Goal: Information Seeking & Learning: Check status

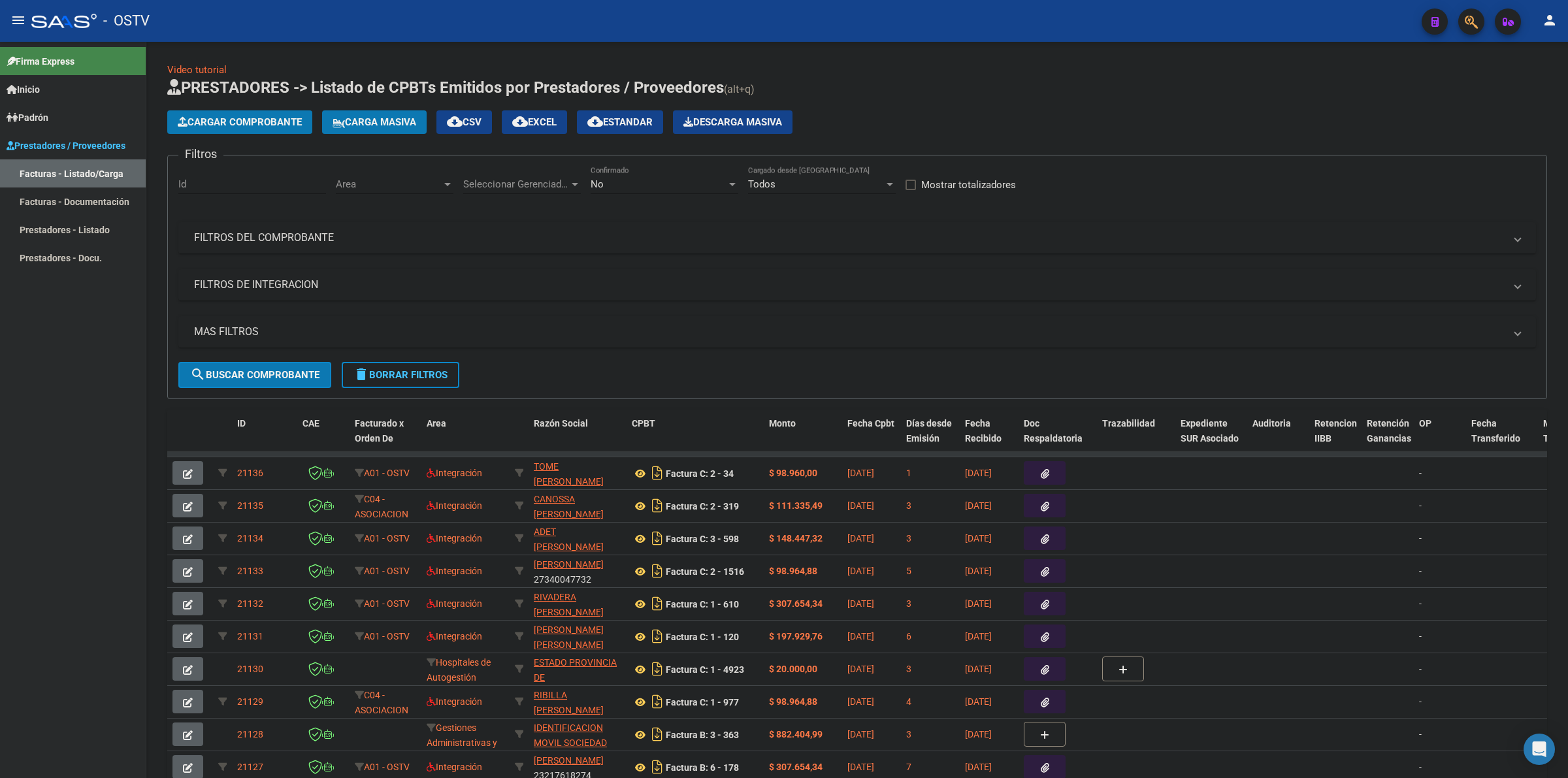
click at [983, 92] on h1 "PRESTADORES -> Listado de CPBTs Emitidos por Prestadores / Proveedores (alt+q)" at bounding box center [857, 88] width 1380 height 23
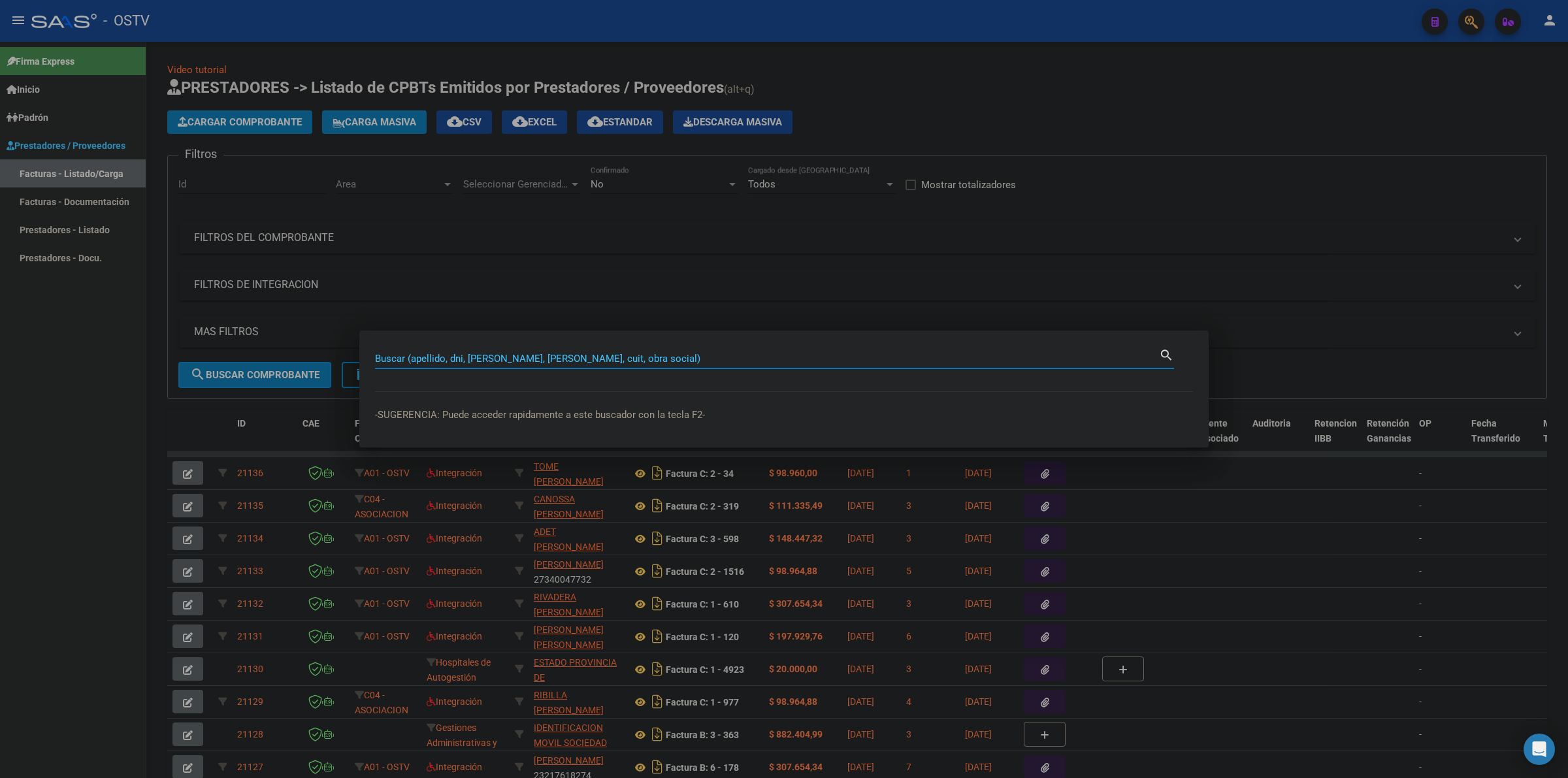
paste input "38351112"
type input "38351112"
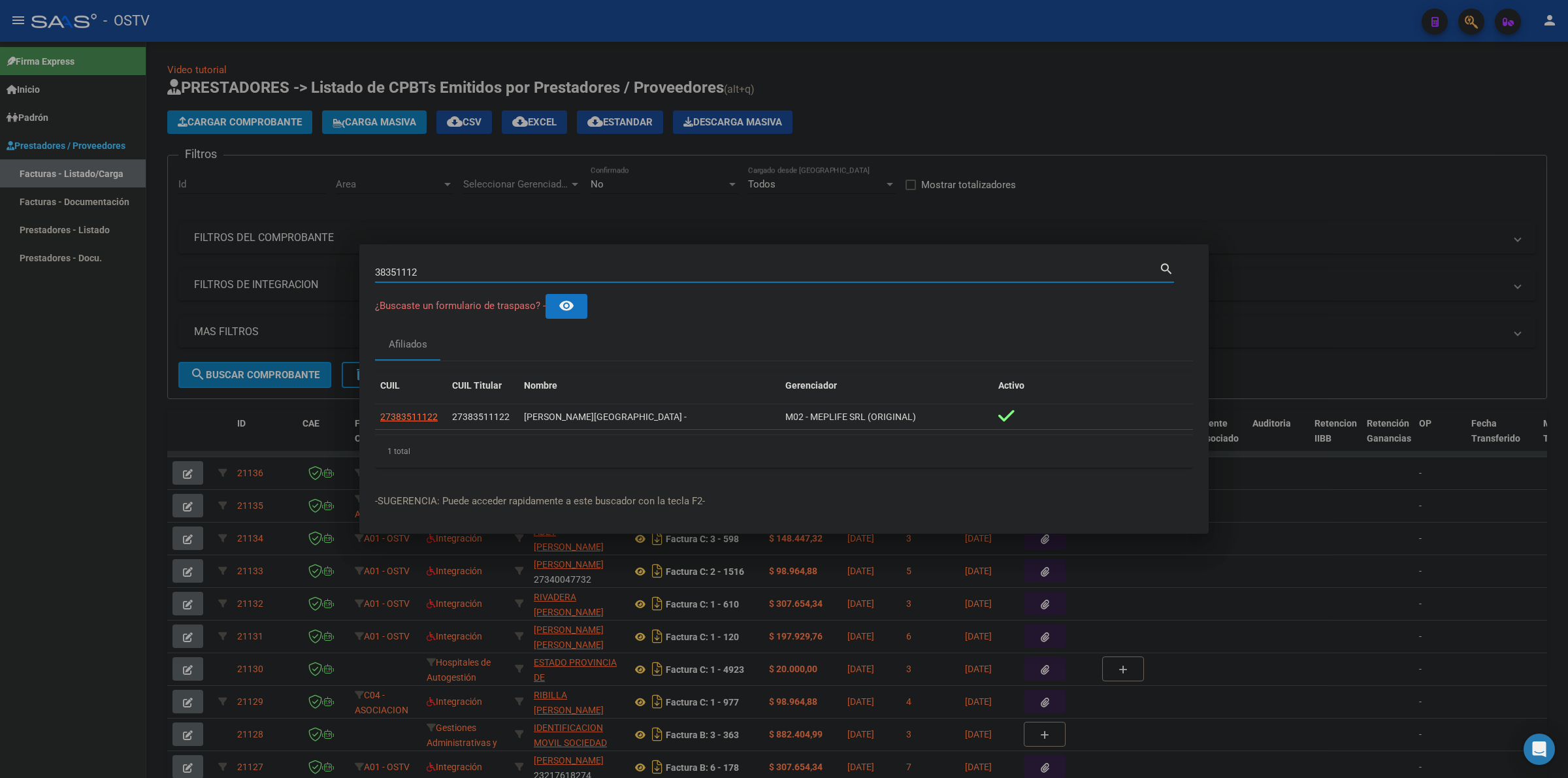
click at [1183, 141] on div at bounding box center [784, 389] width 1568 height 778
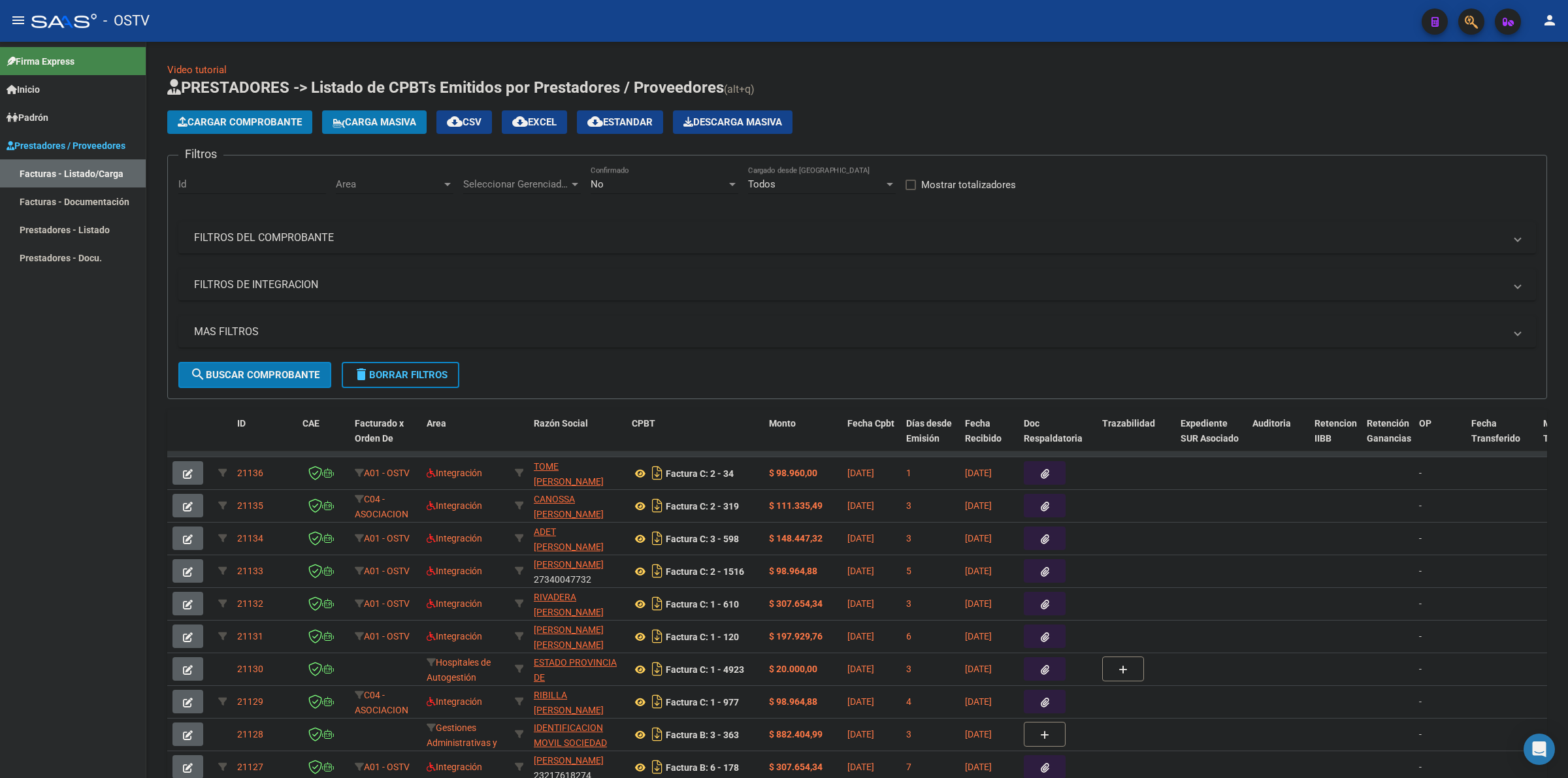
drag, startPoint x: 1190, startPoint y: 133, endPoint x: 766, endPoint y: 0, distance: 444.4
click at [1187, 132] on div "Cargar Comprobante Carga Masiva cloud_download CSV cloud_download EXCEL cloud_d…" at bounding box center [857, 122] width 1380 height 23
click at [27, 18] on button "menu" at bounding box center [18, 21] width 26 height 26
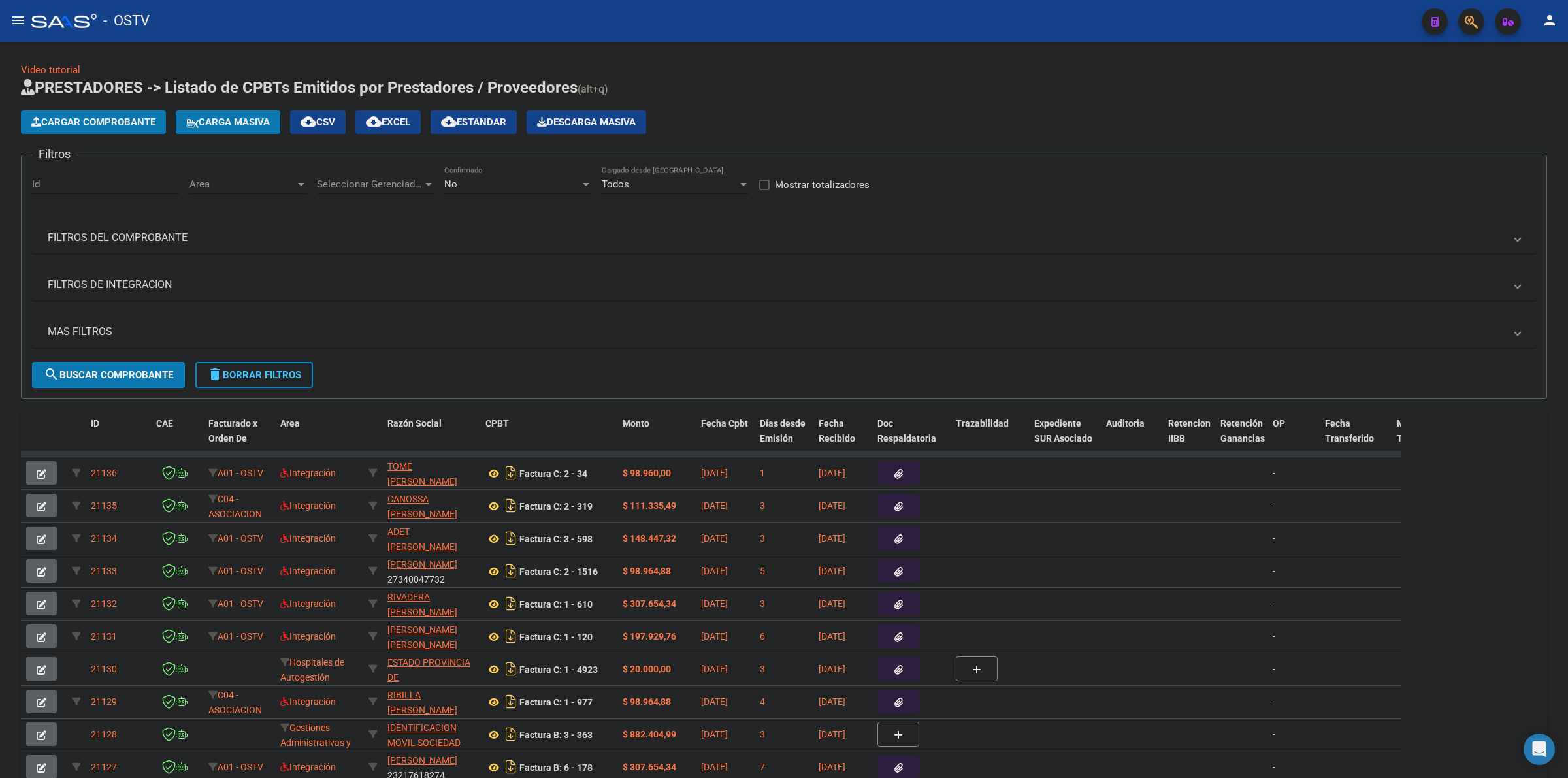
click at [866, 78] on h1 "PRESTADORES -> Listado de CPBTs Emitidos por Prestadores / Proveedores (alt+q)" at bounding box center [783, 88] width 1526 height 23
click at [1341, 90] on h1 "PRESTADORES -> Listado de CPBTs Emitidos por Prestadores / Proveedores (alt+q)" at bounding box center [783, 88] width 1526 height 23
click at [488, 189] on div "No Confirmado" at bounding box center [518, 180] width 147 height 28
click at [460, 125] on span "Todos" at bounding box center [518, 124] width 147 height 29
click at [134, 118] on span "Cargar Comprobante" at bounding box center [93, 122] width 124 height 12
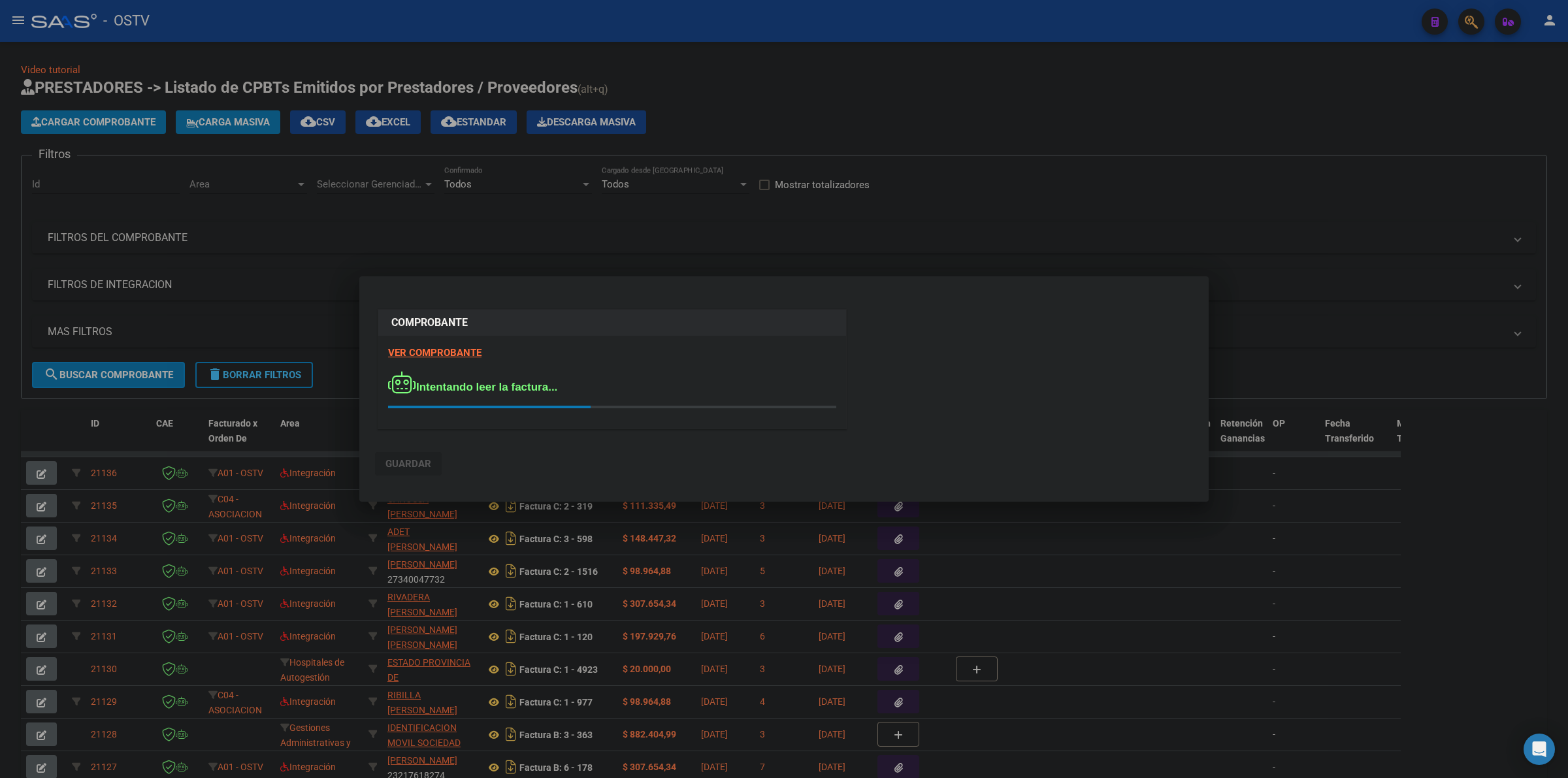
click at [872, 217] on div at bounding box center [784, 389] width 1568 height 778
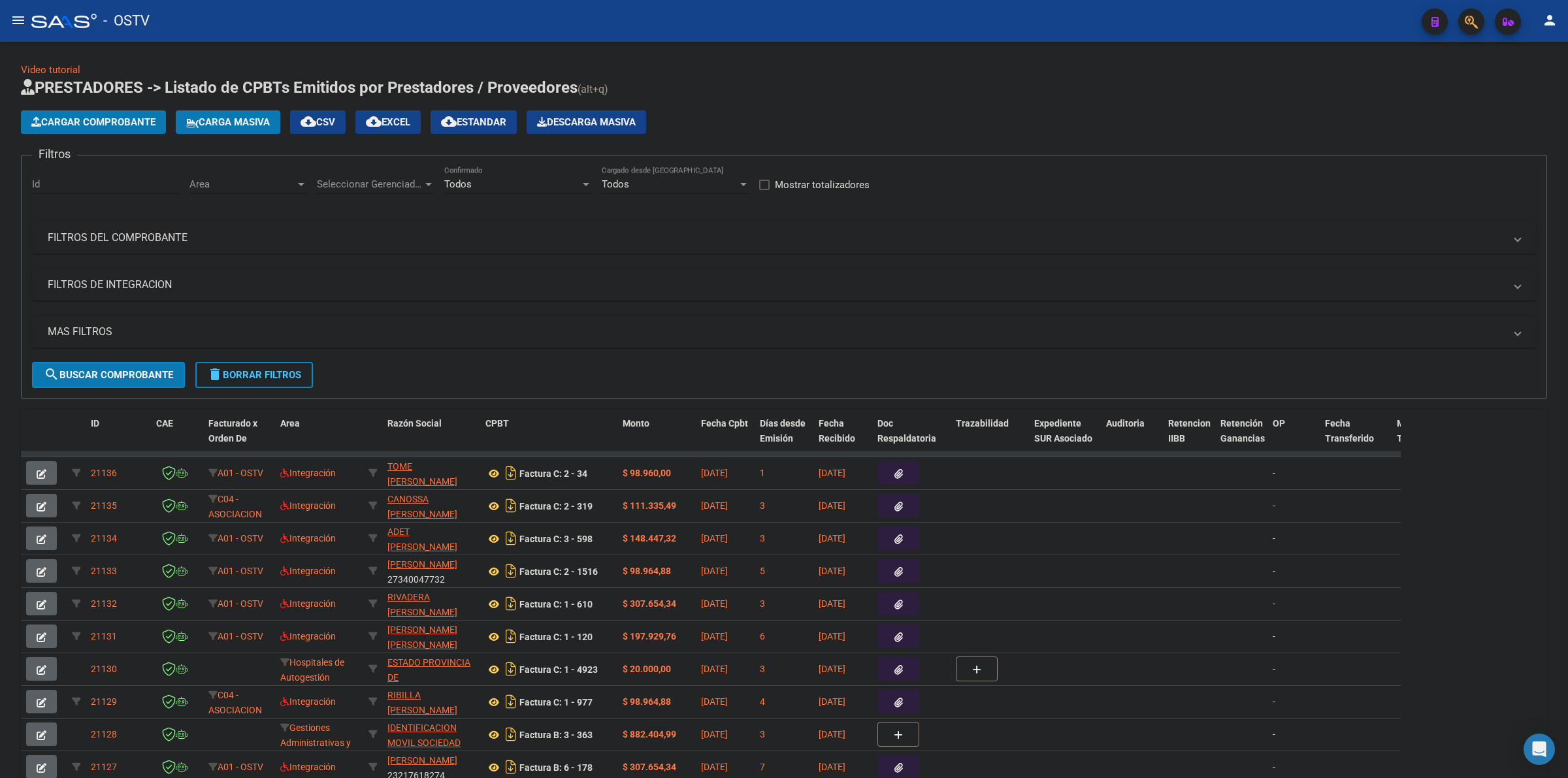
click at [175, 232] on mat-panel-title "FILTROS DEL COMPROBANTE" at bounding box center [776, 238] width 1457 height 15
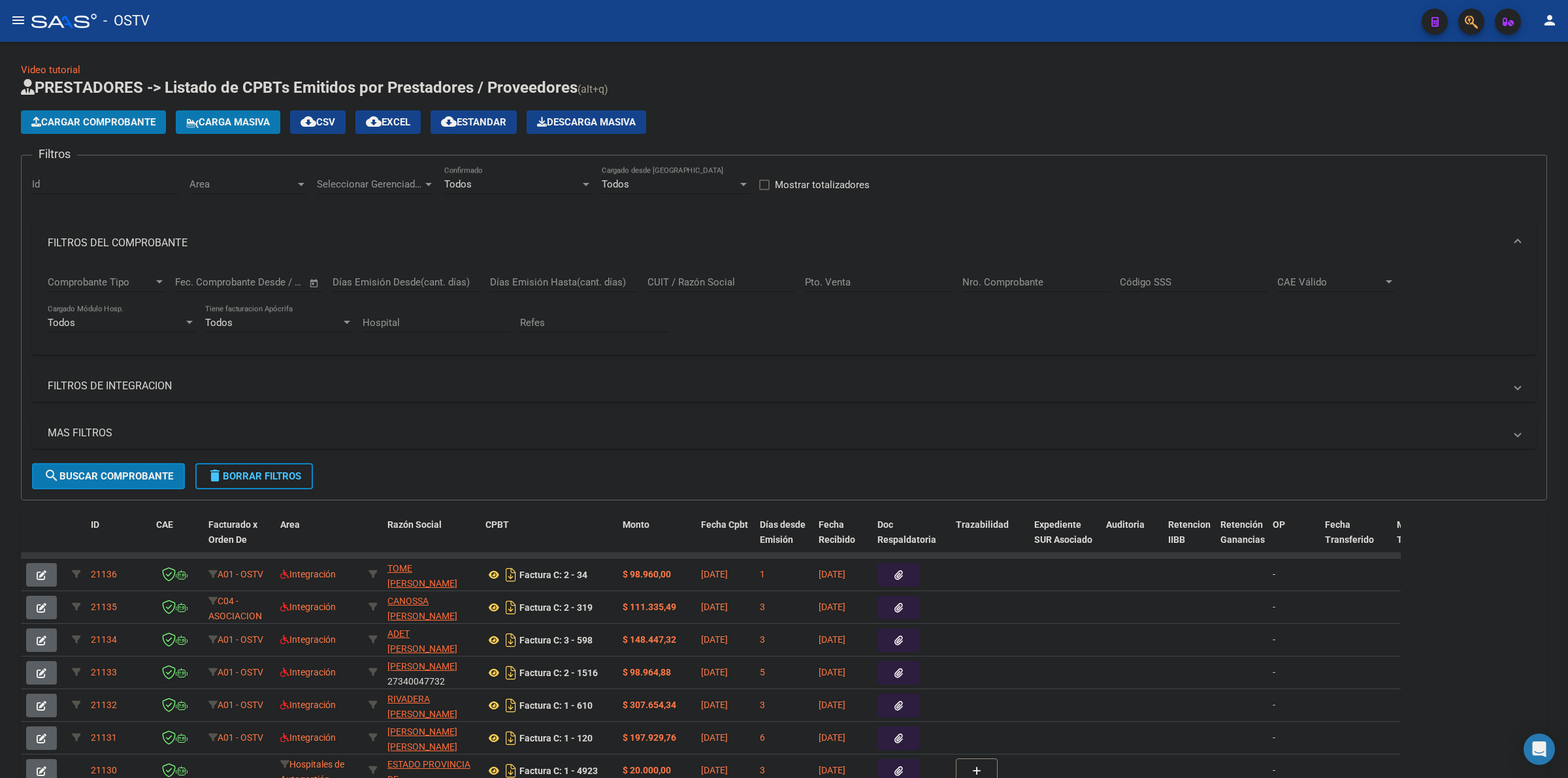
click at [1029, 283] on input "Nro. Comprobante" at bounding box center [1036, 282] width 147 height 12
type input "5327"
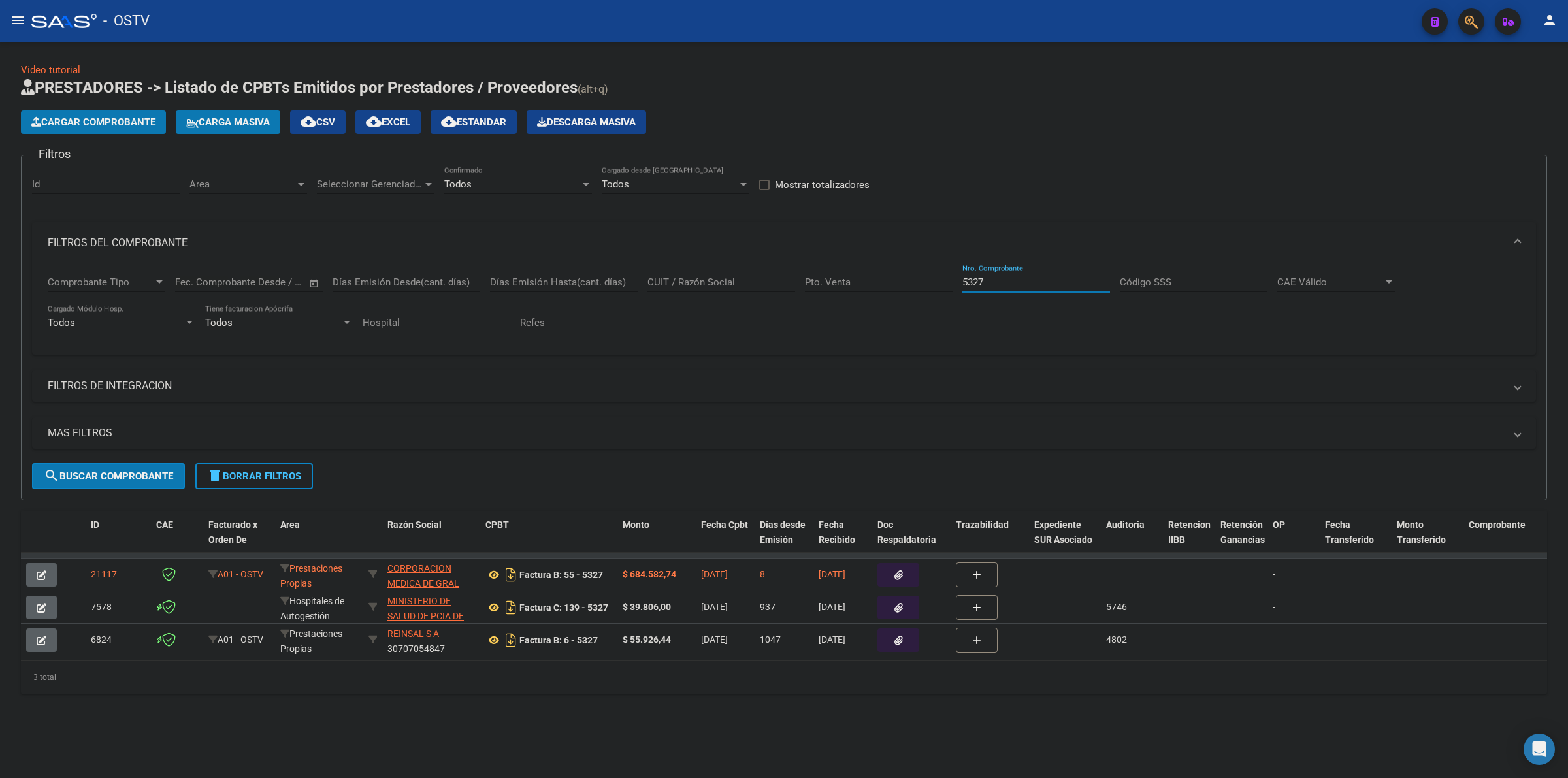
drag, startPoint x: 1023, startPoint y: 282, endPoint x: 920, endPoint y: 282, distance: 103.0
click at [920, 282] on div "Comprobante Tipo Comprobante Tipo Fecha inicio – Fecha fin Fec. Comprobante Des…" at bounding box center [784, 304] width 1472 height 81
click at [250, 481] on button "delete Borrar Filtros" at bounding box center [254, 476] width 118 height 26
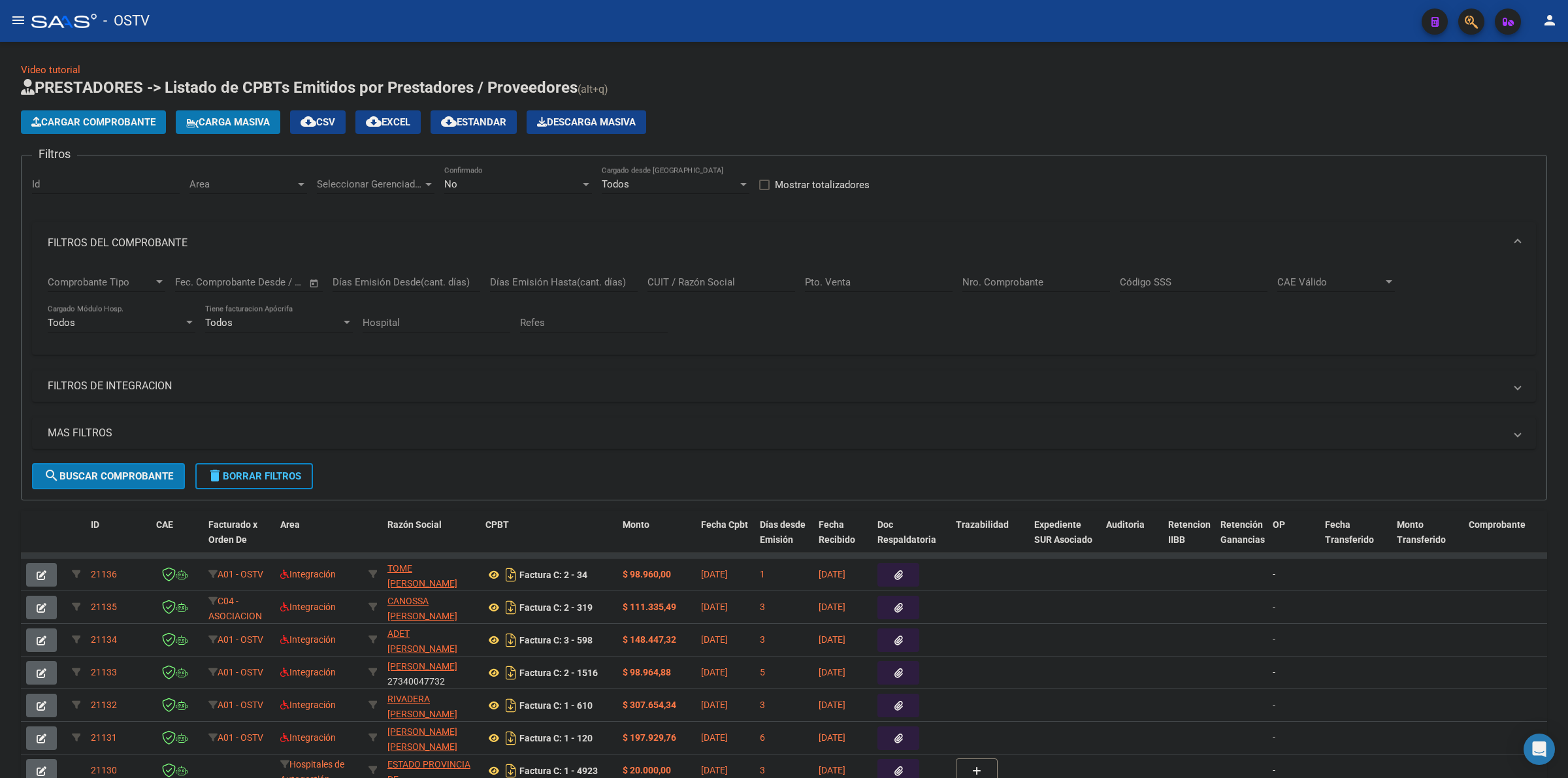
click at [274, 470] on span "delete Borrar Filtros" at bounding box center [254, 476] width 94 height 12
click at [481, 178] on div "No" at bounding box center [512, 184] width 136 height 12
click at [462, 121] on span "Todos" at bounding box center [518, 124] width 147 height 29
click at [382, 178] on span "Seleccionar Gerenciador" at bounding box center [369, 184] width 106 height 12
click at [346, 270] on span "A01 - OSTV" at bounding box center [342, 271] width 50 height 12
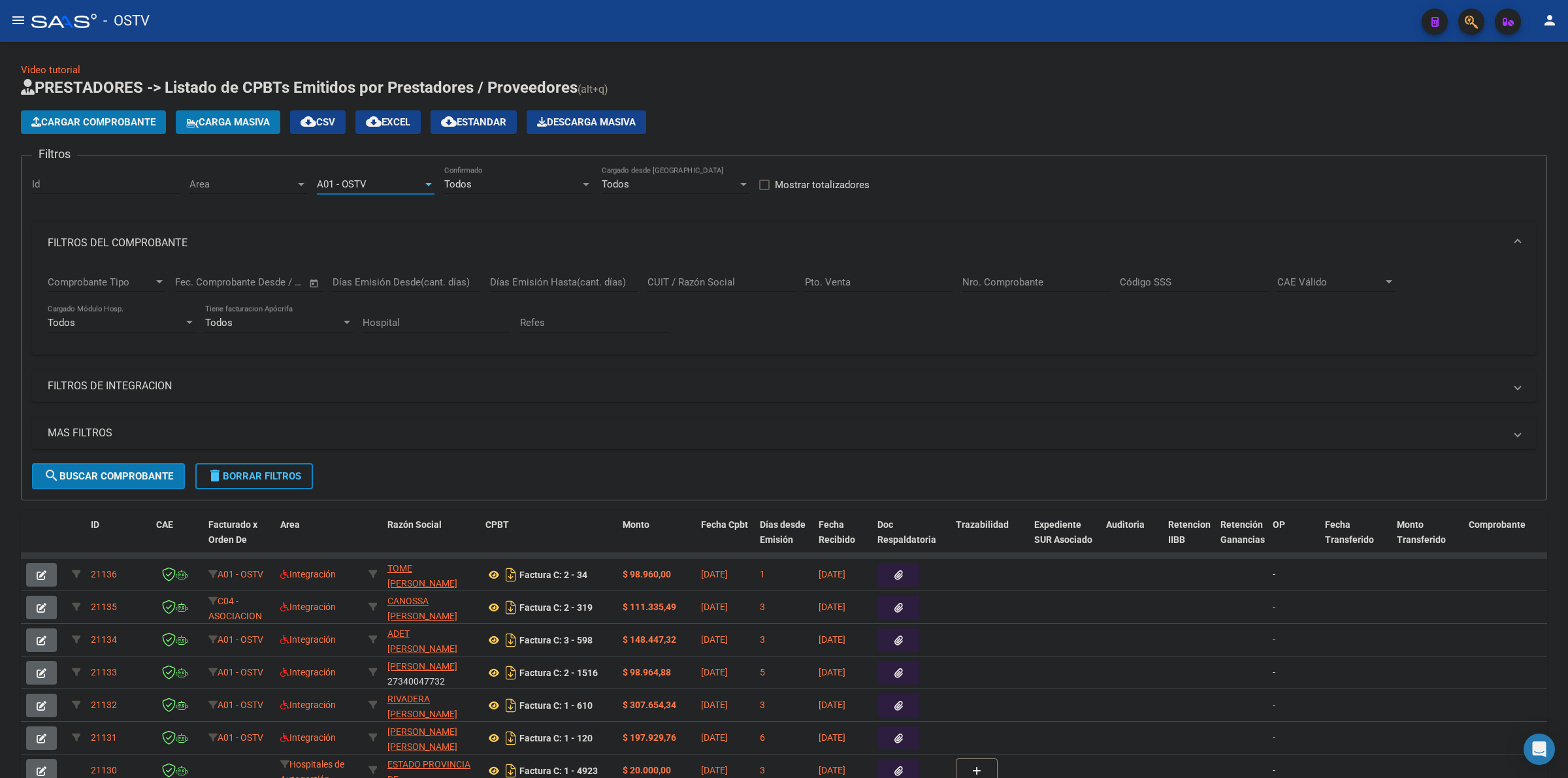
click at [342, 188] on span "A01 - OSTV" at bounding box center [342, 184] width 50 height 12
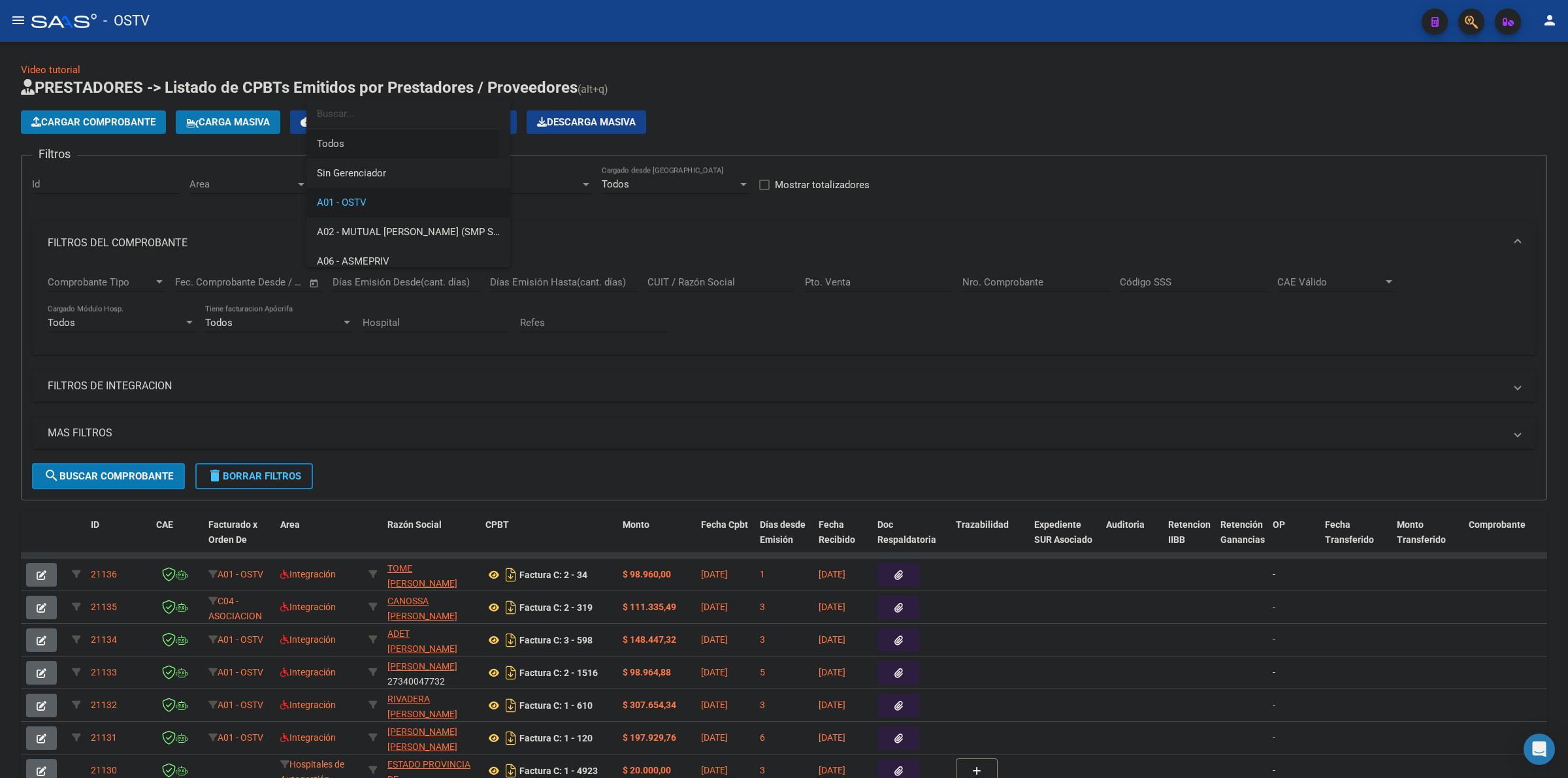
click at [338, 144] on span "Todos" at bounding box center [408, 144] width 183 height 29
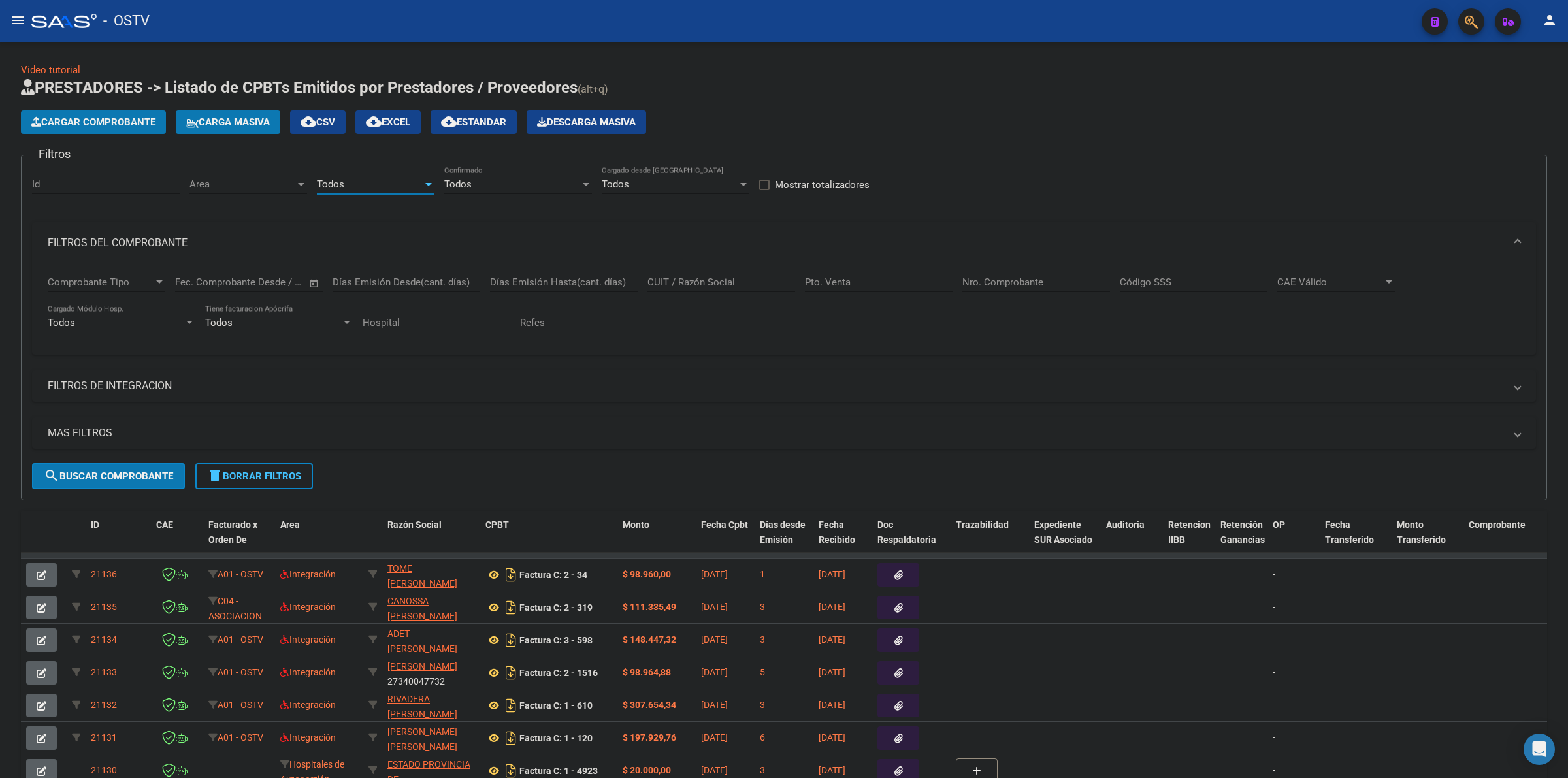
click at [231, 183] on span "Area" at bounding box center [242, 184] width 106 height 12
drag, startPoint x: 207, startPoint y: 215, endPoint x: 198, endPoint y: 223, distance: 12.0
click at [207, 215] on span "Todos" at bounding box center [274, 213] width 171 height 29
drag, startPoint x: 155, startPoint y: 429, endPoint x: 203, endPoint y: 429, distance: 48.0
click at [155, 429] on mat-panel-title "MAS FILTROS" at bounding box center [776, 433] width 1457 height 15
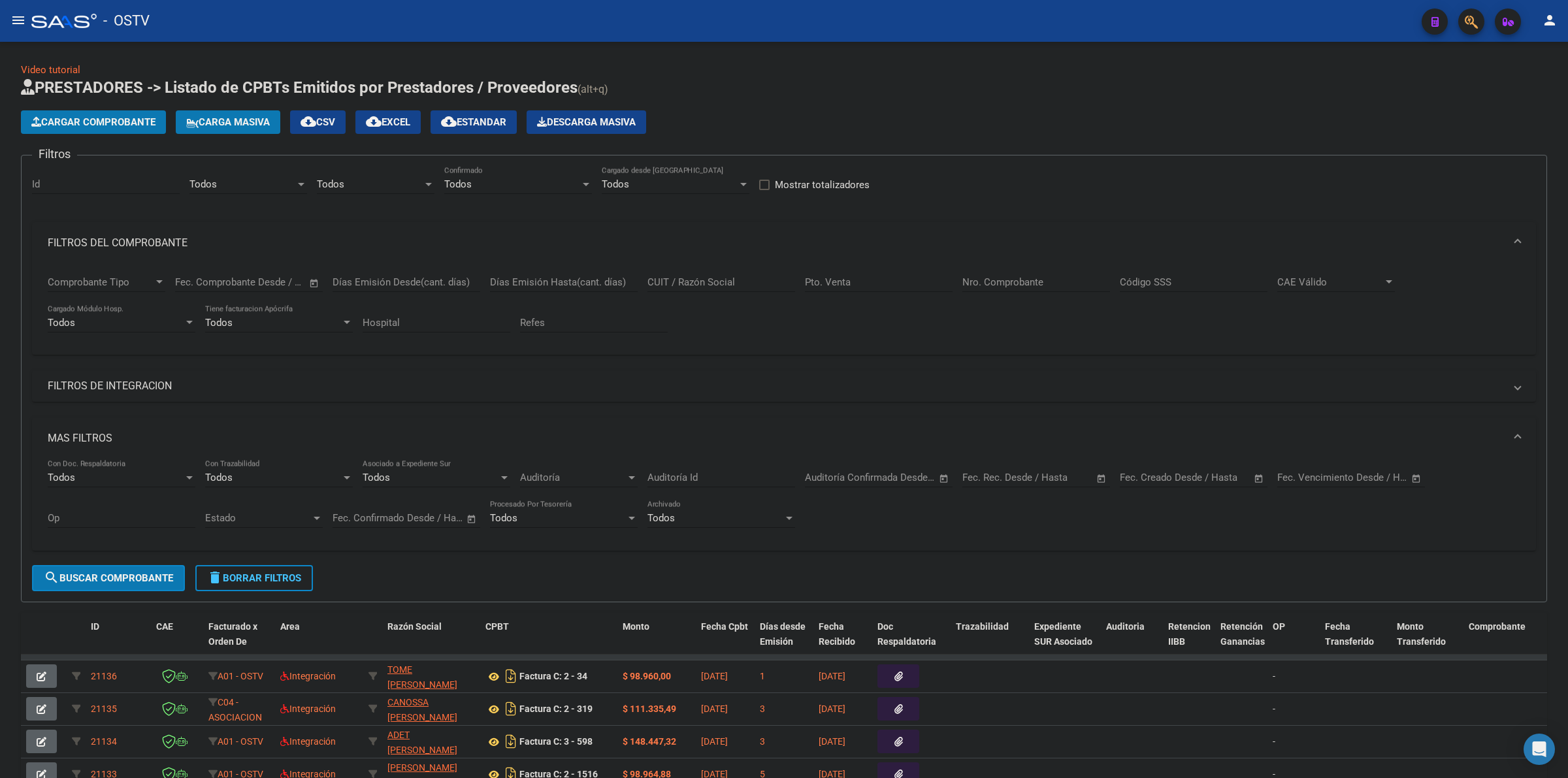
click at [1152, 485] on div "Fecha inicio – Fecha fin Fec. Creado Desde / Hasta" at bounding box center [1185, 473] width 132 height 28
click at [1161, 475] on input "text" at bounding box center [1146, 478] width 53 height 12
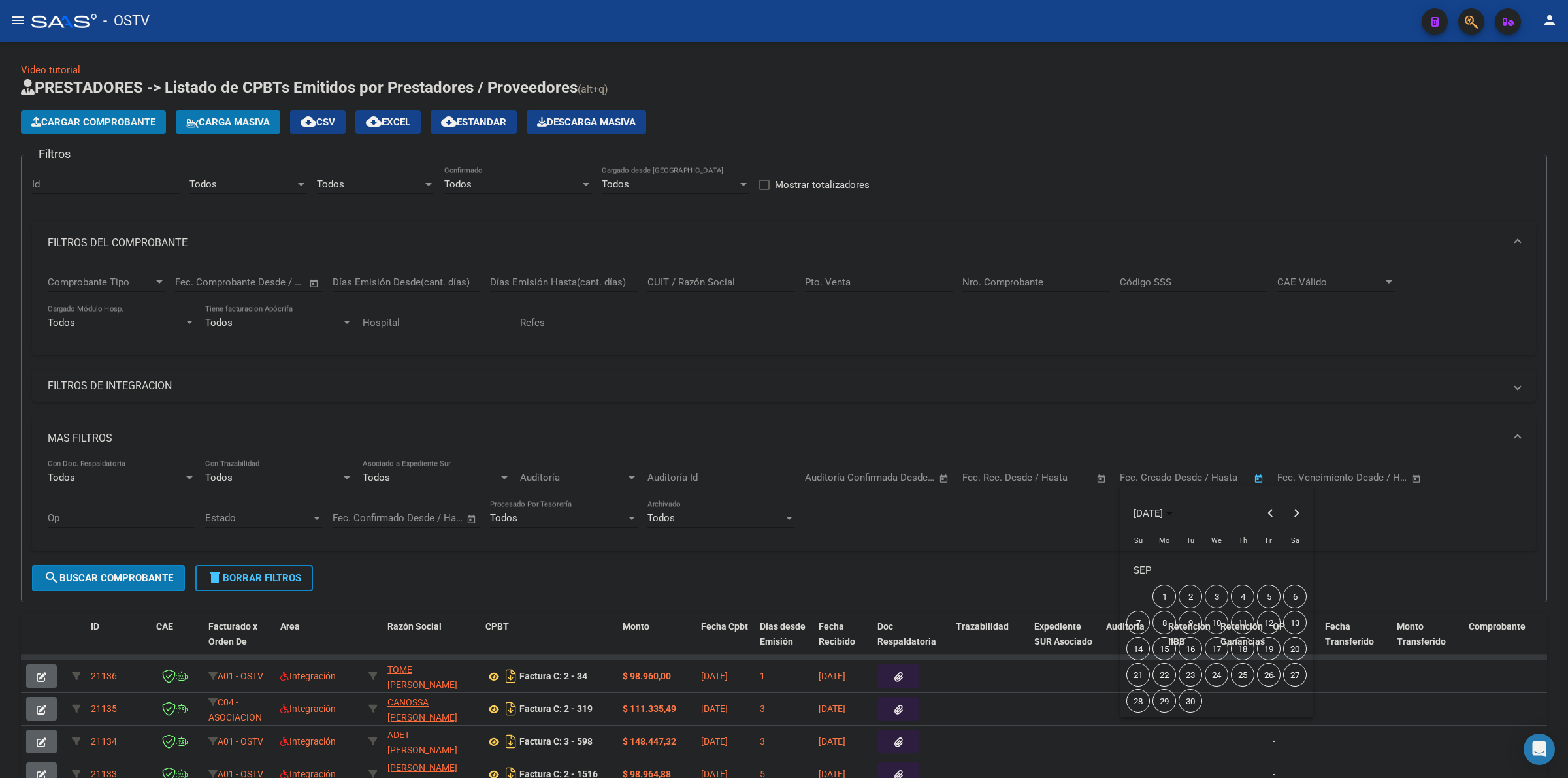
click at [1269, 599] on span "5" at bounding box center [1268, 596] width 23 height 23
type input "[DATE]"
click at [1130, 628] on span "7" at bounding box center [1137, 622] width 23 height 23
type input "[DATE]"
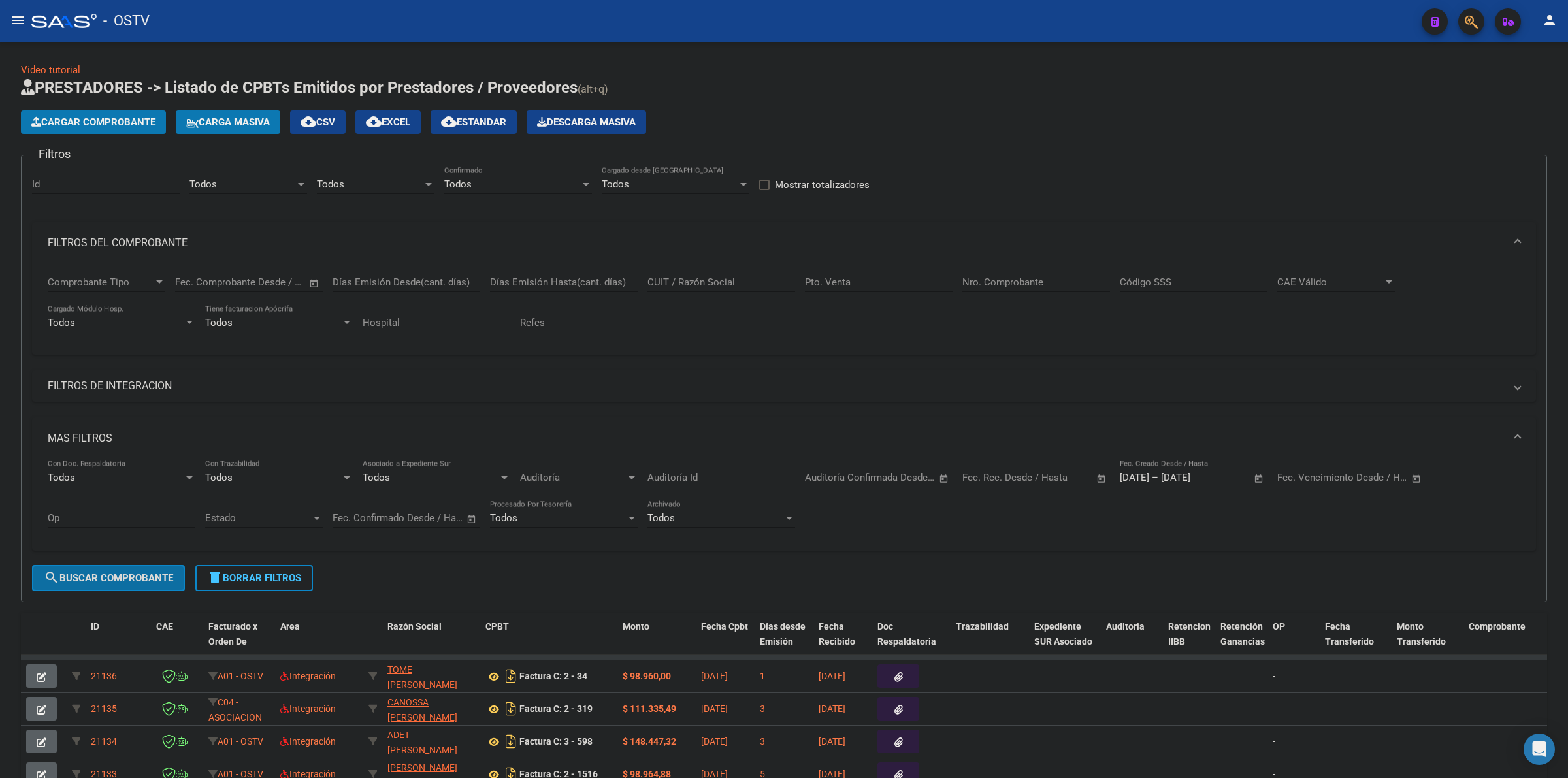
click at [167, 580] on span "search Buscar Comprobante" at bounding box center [108, 578] width 130 height 12
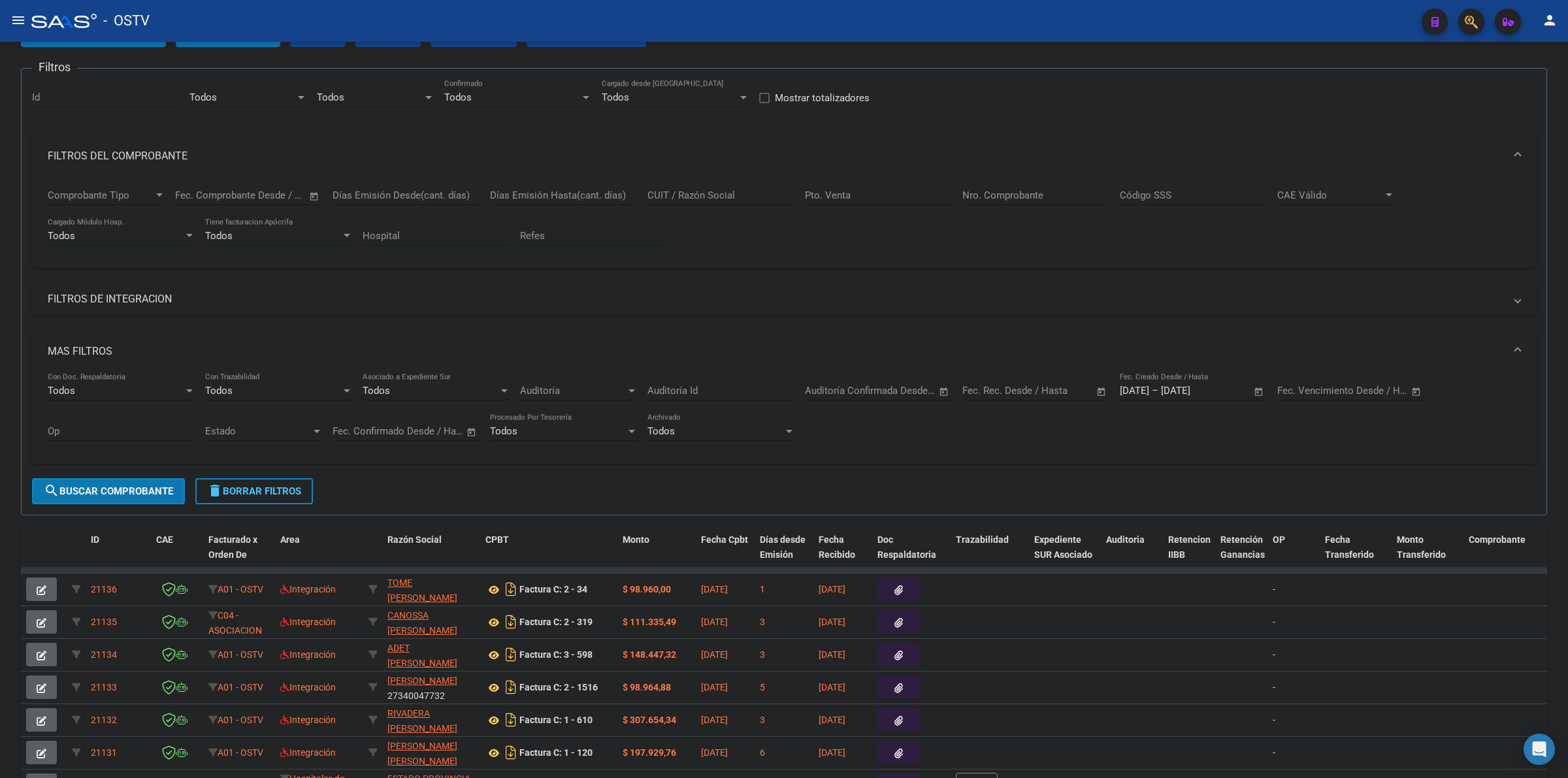
scroll to position [54, 0]
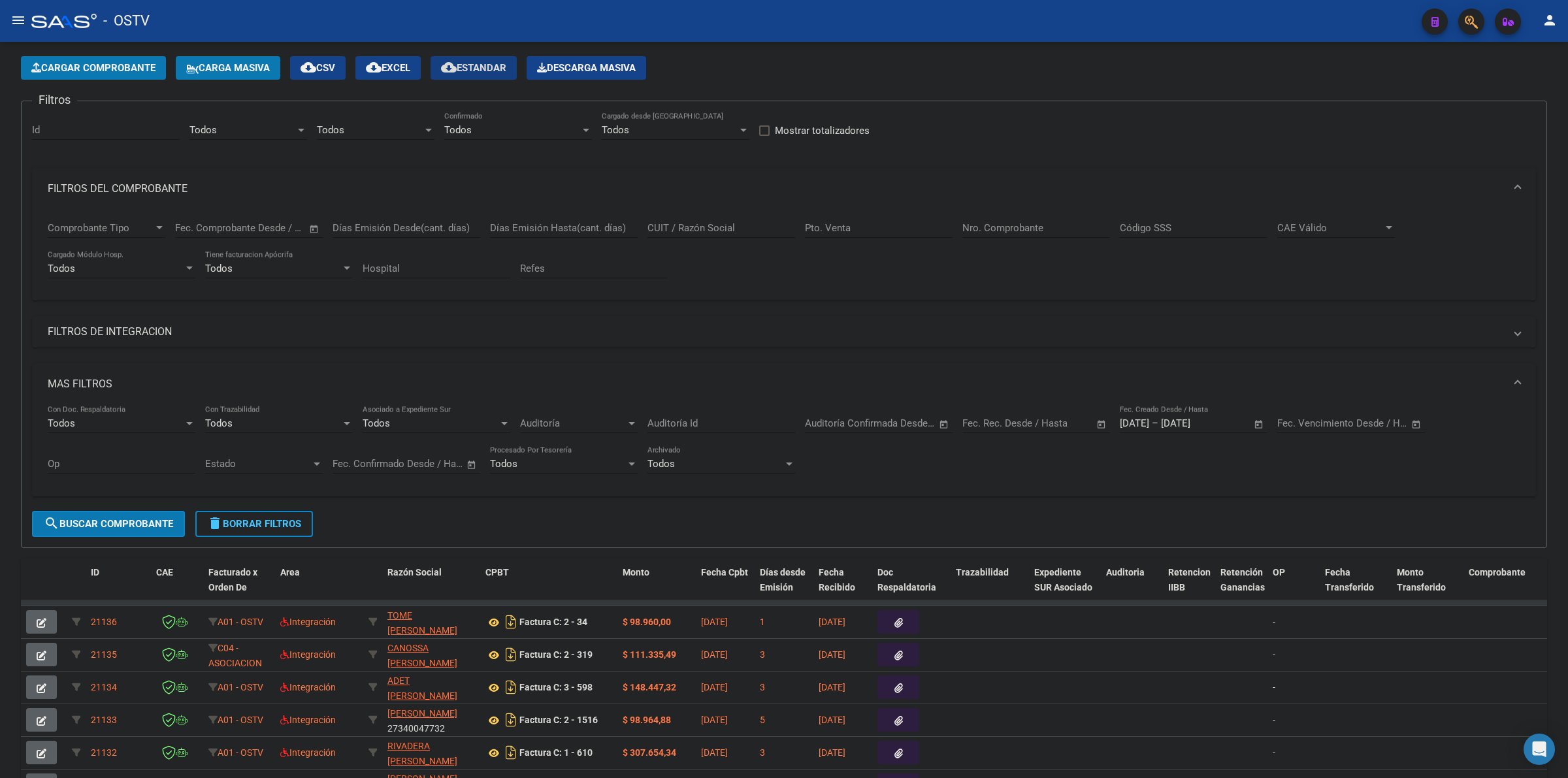
click at [498, 72] on button "cloud_download Estandar" at bounding box center [474, 68] width 86 height 23
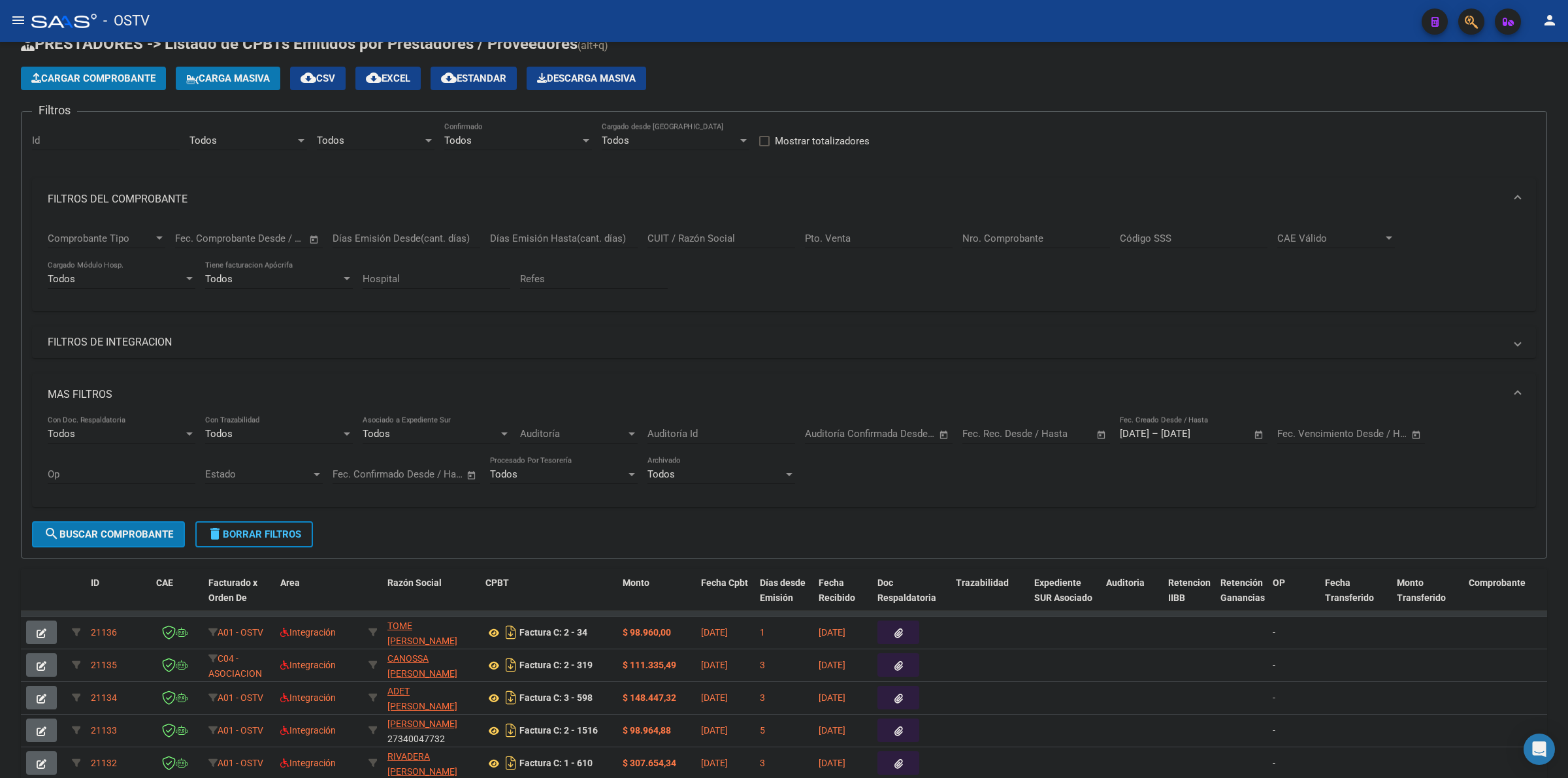
scroll to position [0, 0]
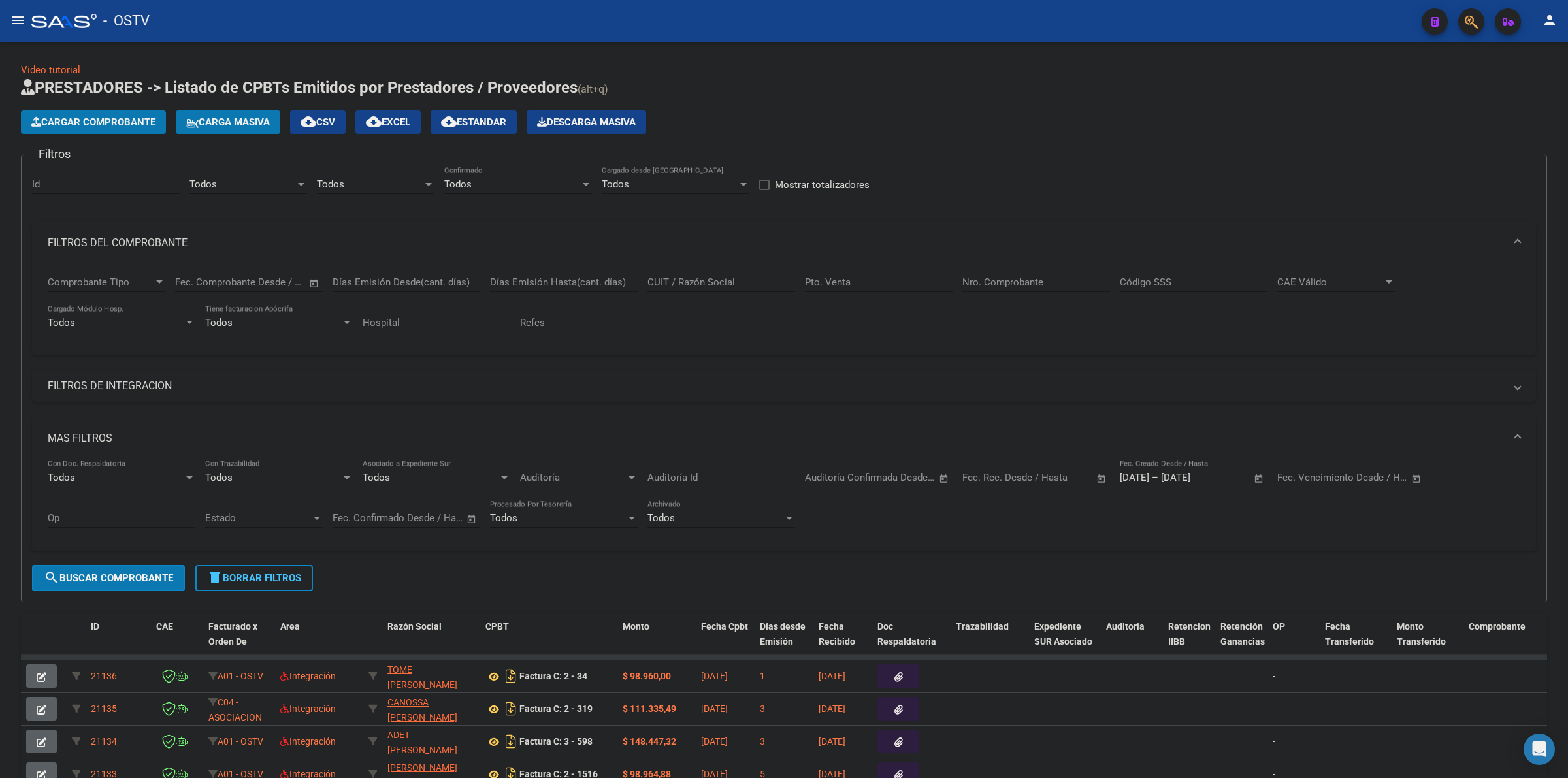
click at [332, 181] on span "Todos" at bounding box center [330, 184] width 27 height 12
drag, startPoint x: 343, startPoint y: 246, endPoint x: 275, endPoint y: 201, distance: 81.5
click at [342, 246] on span "A01 - OSTV" at bounding box center [342, 242] width 50 height 12
click at [246, 178] on div "Todos" at bounding box center [242, 184] width 106 height 12
click at [271, 240] on span "Gestiones Administrativas y Otros" at bounding box center [264, 242] width 149 height 12
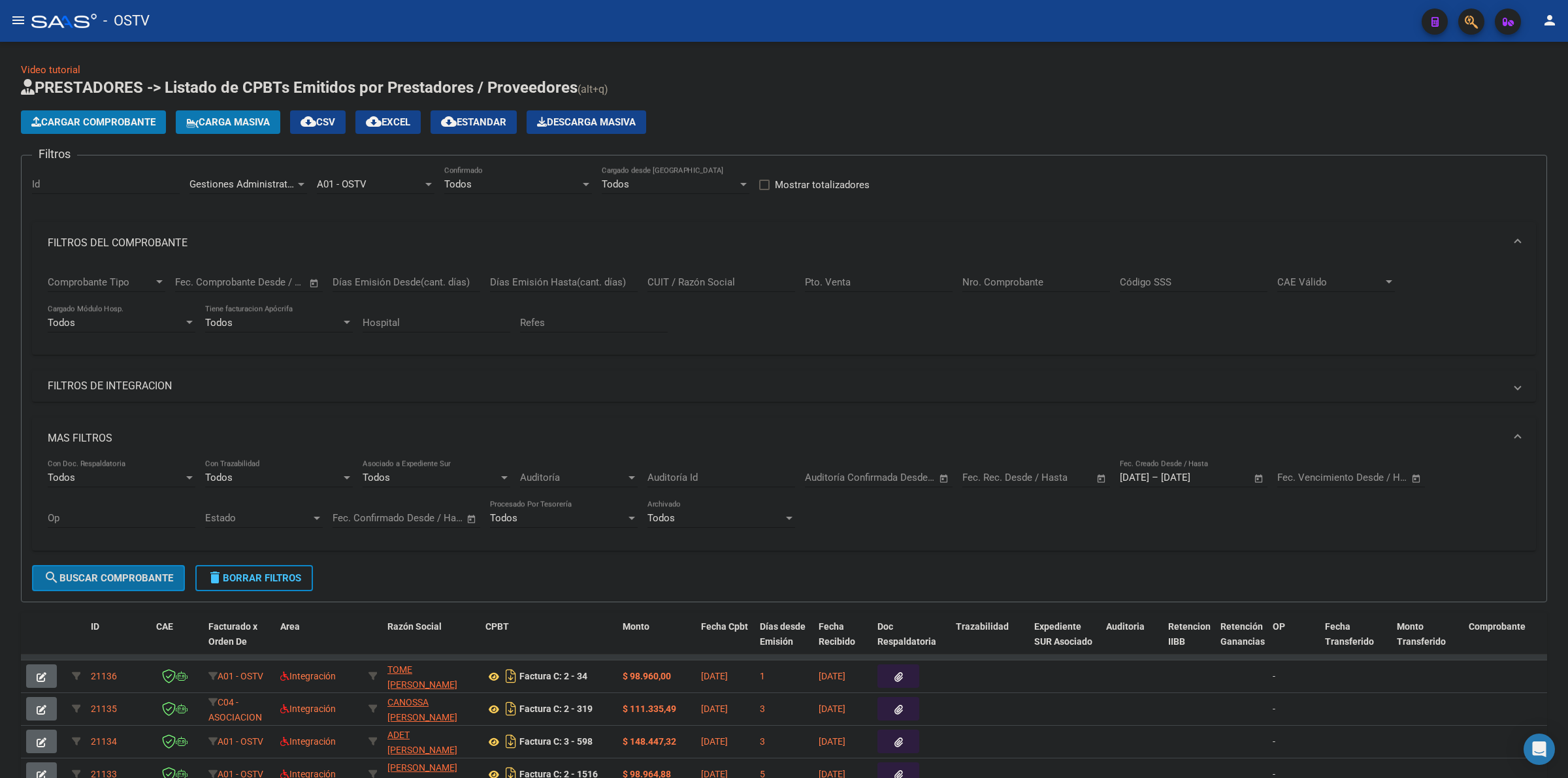
click at [108, 575] on span "search Buscar Comprobante" at bounding box center [108, 578] width 130 height 12
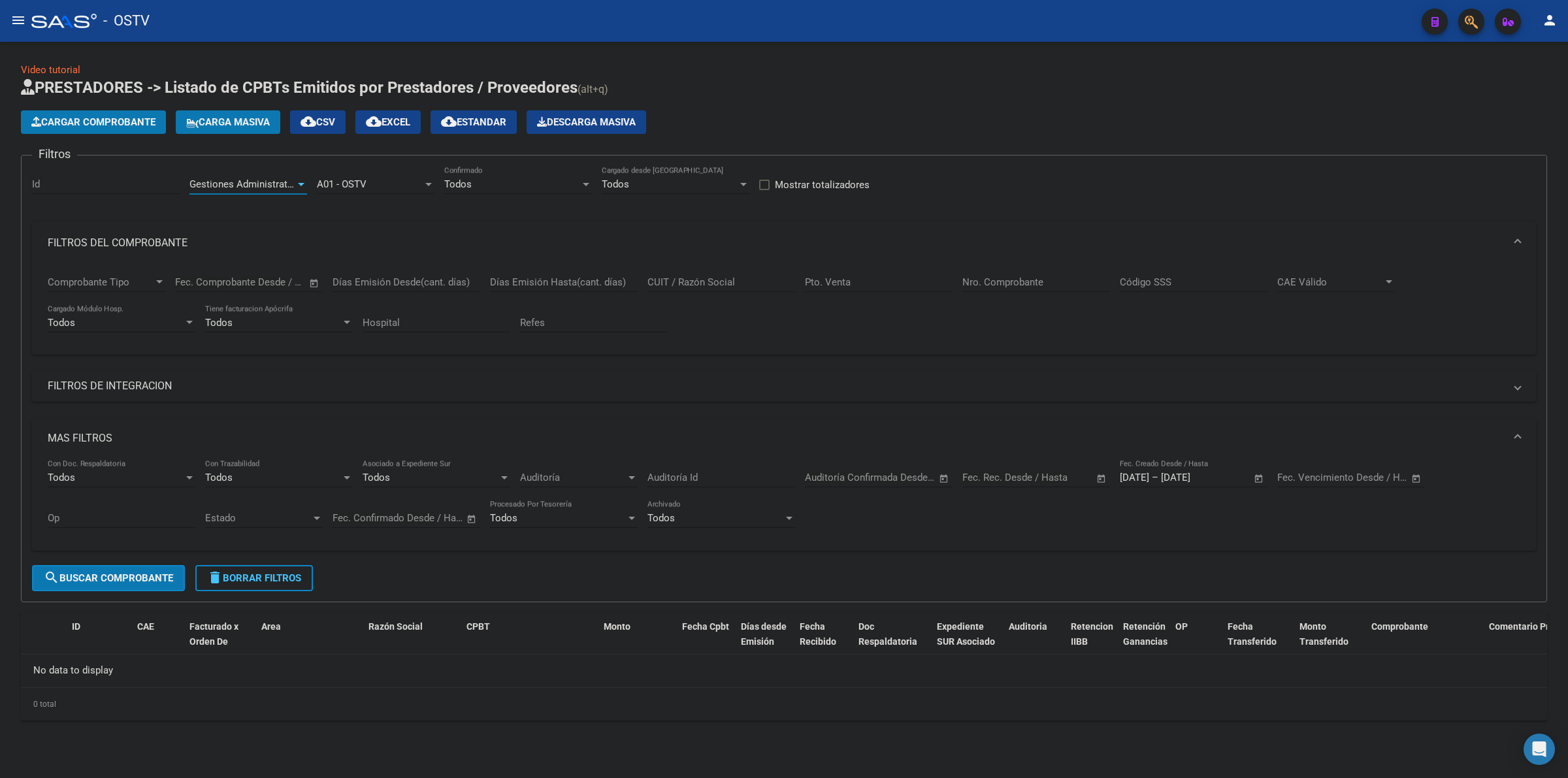
click at [243, 183] on span "Gestiones Administrativas y Otros" at bounding box center [264, 184] width 149 height 12
click at [259, 243] on span "Prestaciones Propias" at bounding box center [236, 244] width 94 height 12
drag, startPoint x: 142, startPoint y: 571, endPoint x: 203, endPoint y: 484, distance: 106.3
click at [142, 572] on span "search Buscar Comprobante" at bounding box center [108, 578] width 130 height 12
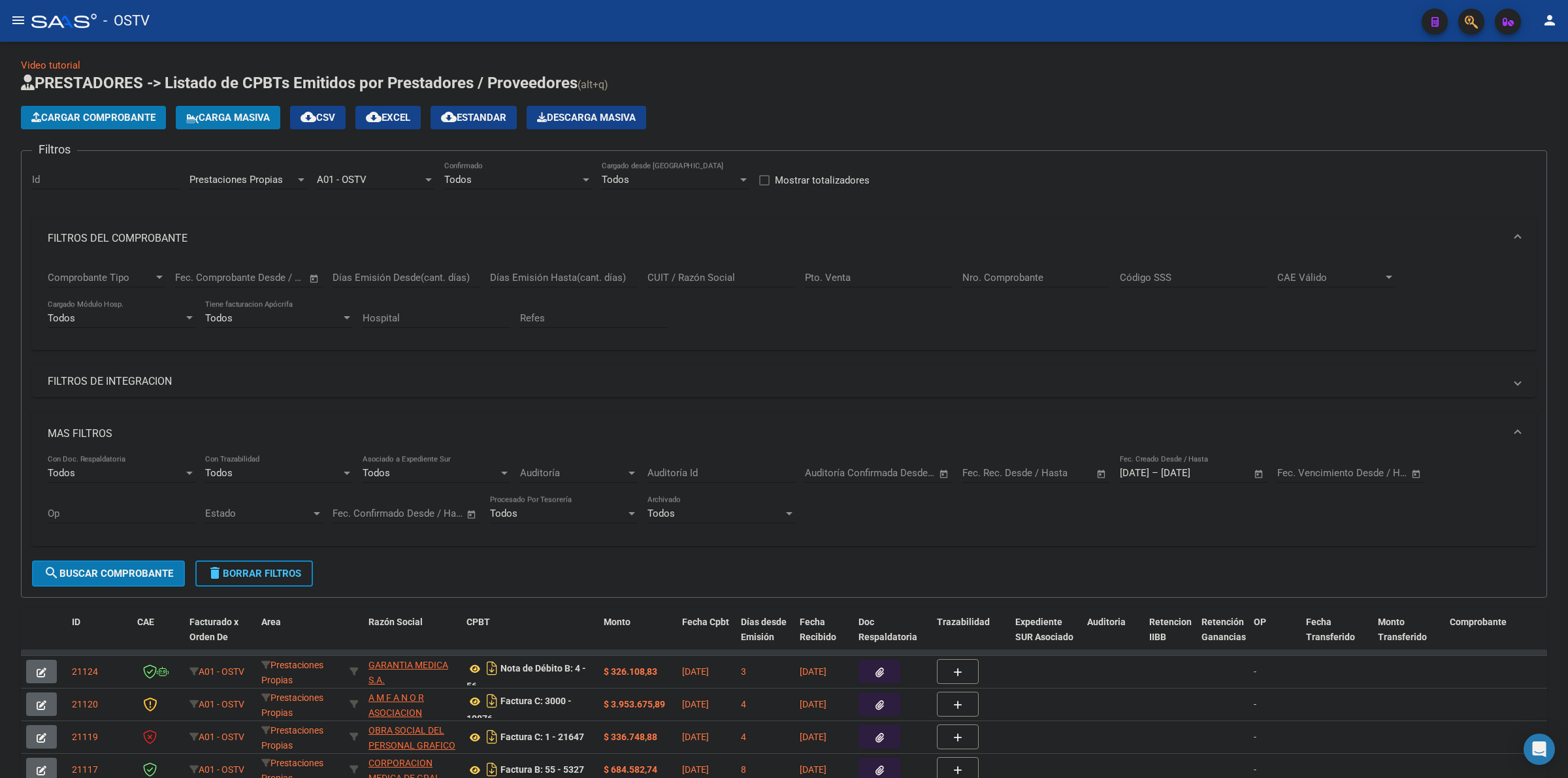
scroll to position [0, 0]
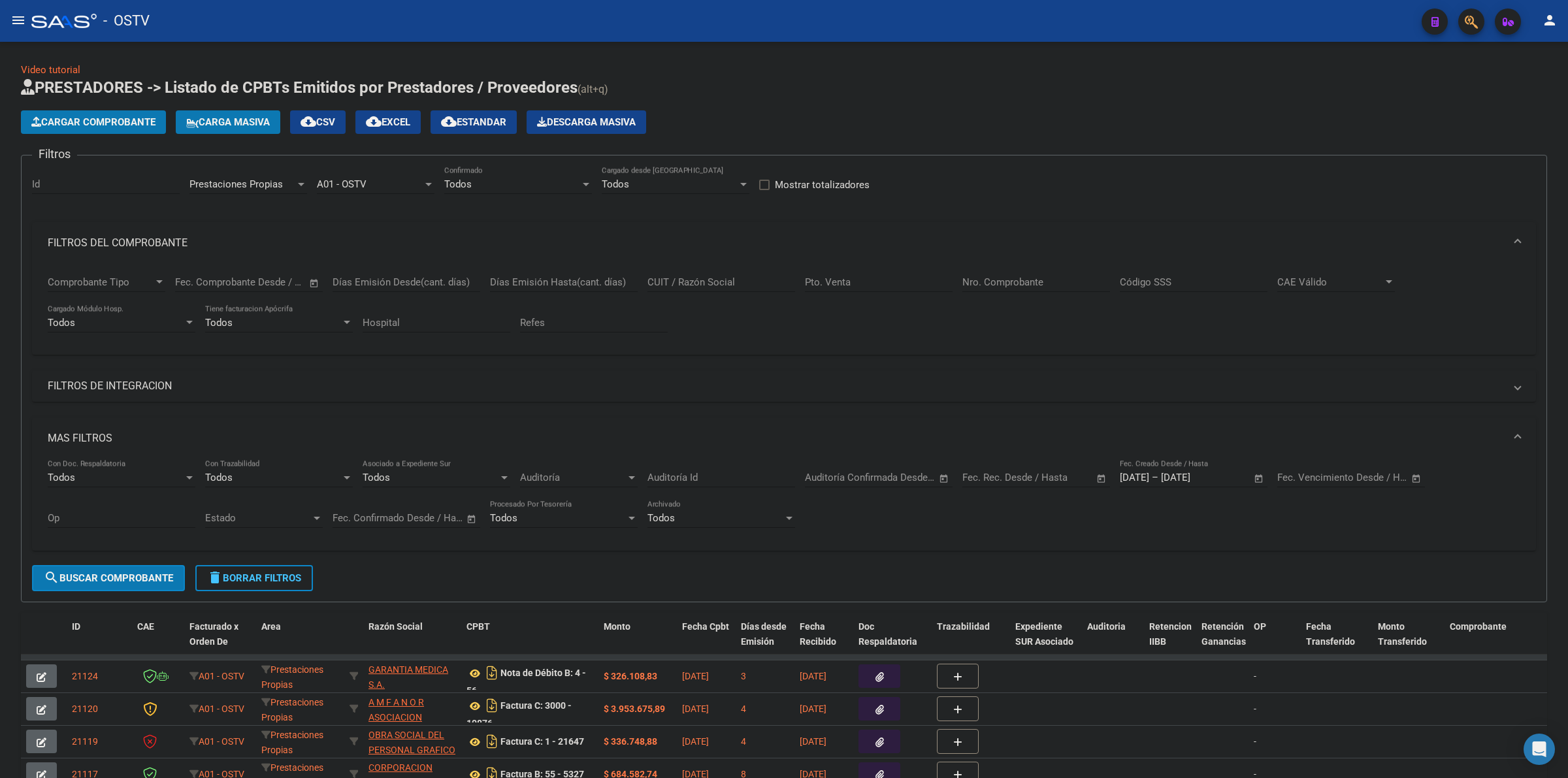
click at [762, 106] on app-list-header "PRESTADORES -> Listado de CPBTs Emitidos por Prestadores / Proveedores (alt+q) …" at bounding box center [783, 340] width 1526 height 526
click at [763, 93] on h1 "PRESTADORES -> Listado de CPBTs Emitidos por Prestadores / Proveedores (alt+q)" at bounding box center [783, 88] width 1526 height 23
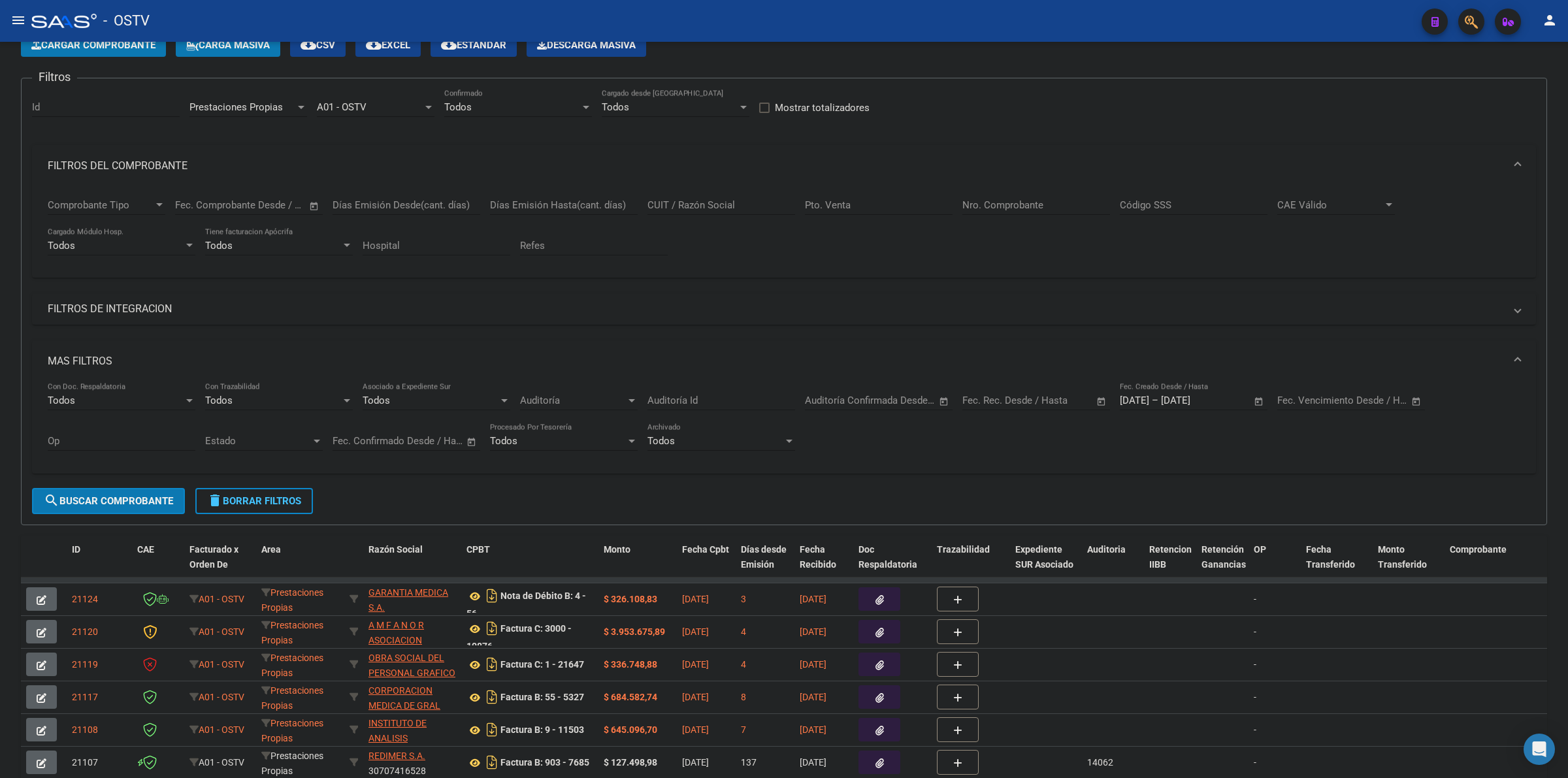
scroll to position [10, 0]
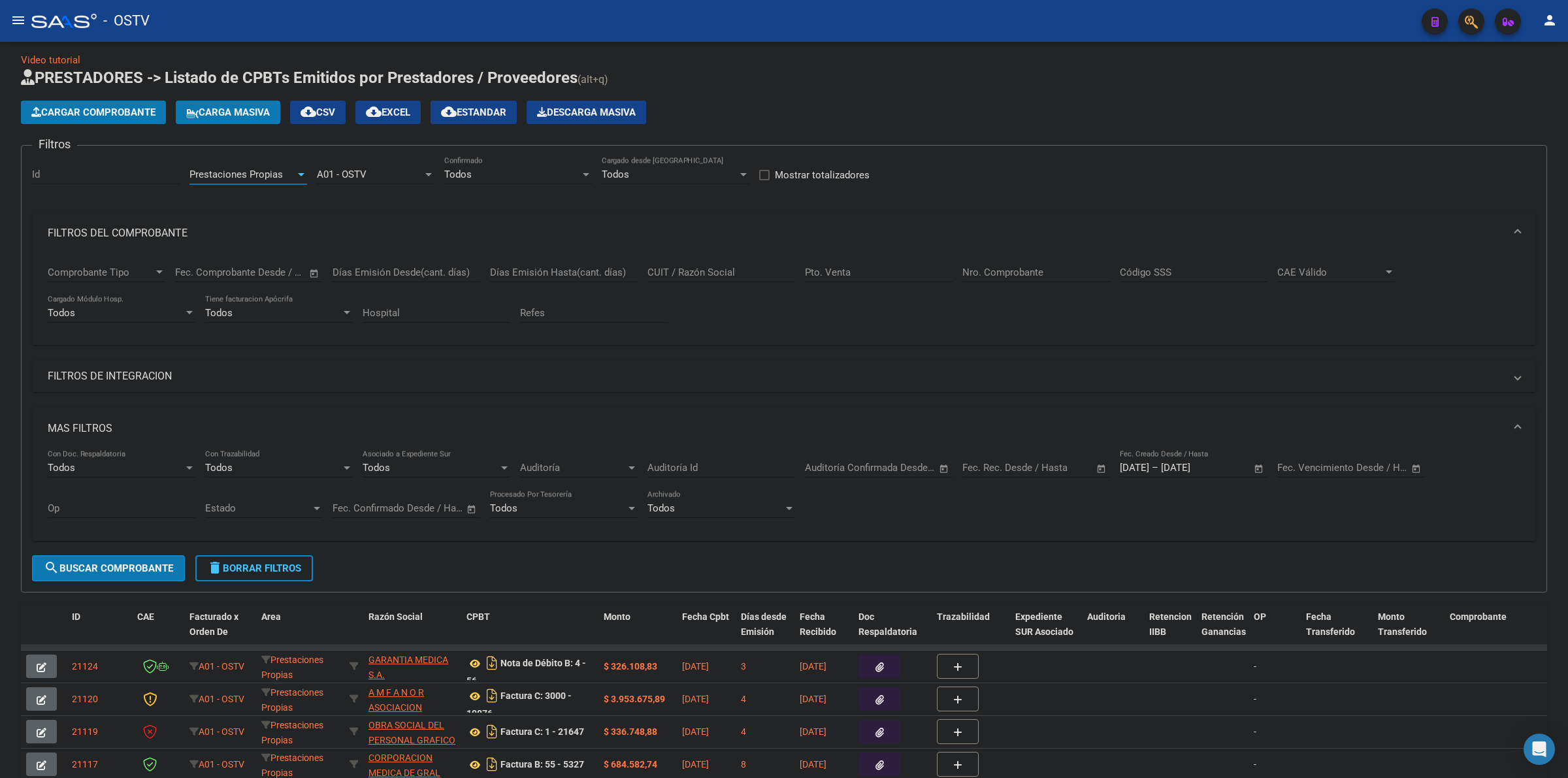
click at [255, 172] on span "Prestaciones Propias" at bounding box center [236, 175] width 94 height 12
click at [213, 198] on span "Capita" at bounding box center [274, 205] width 171 height 29
click at [157, 568] on span "search Buscar Comprobante" at bounding box center [108, 569] width 130 height 12
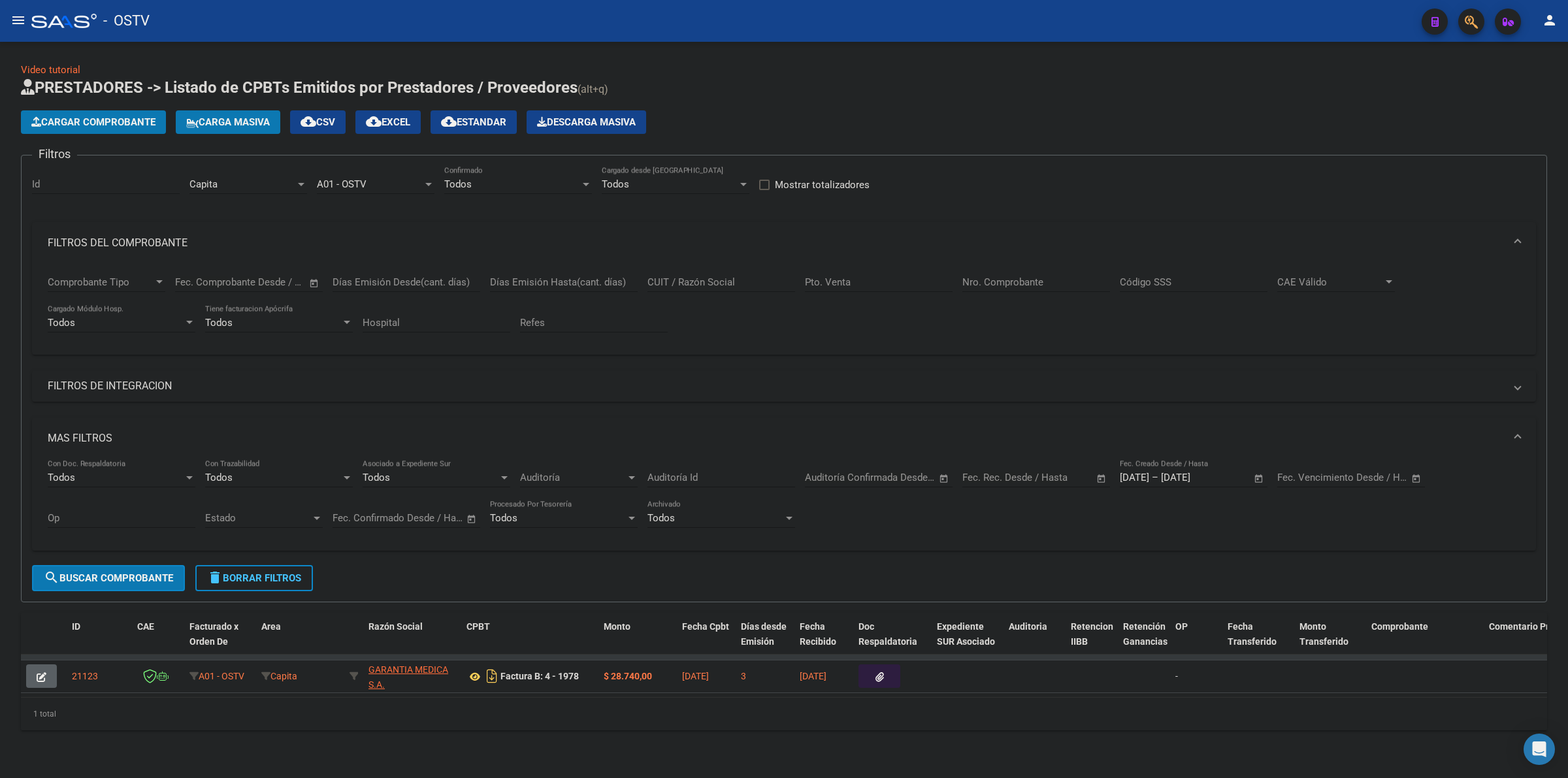
scroll to position [4, 0]
click at [387, 665] on span "GARANTIA MEDICA S.A." at bounding box center [409, 677] width 80 height 25
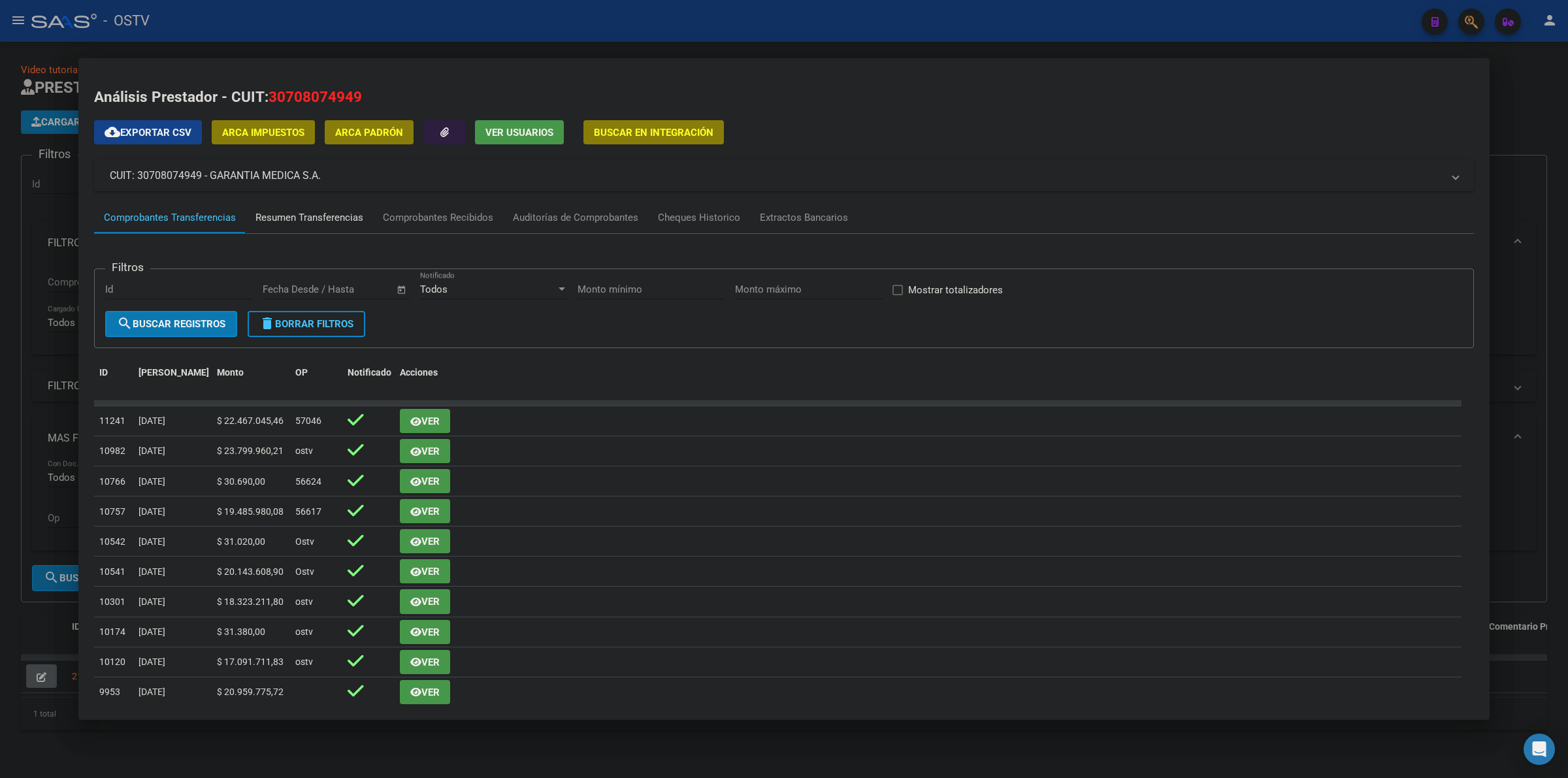
click at [324, 211] on div "Resumen Transferencias" at bounding box center [309, 218] width 108 height 15
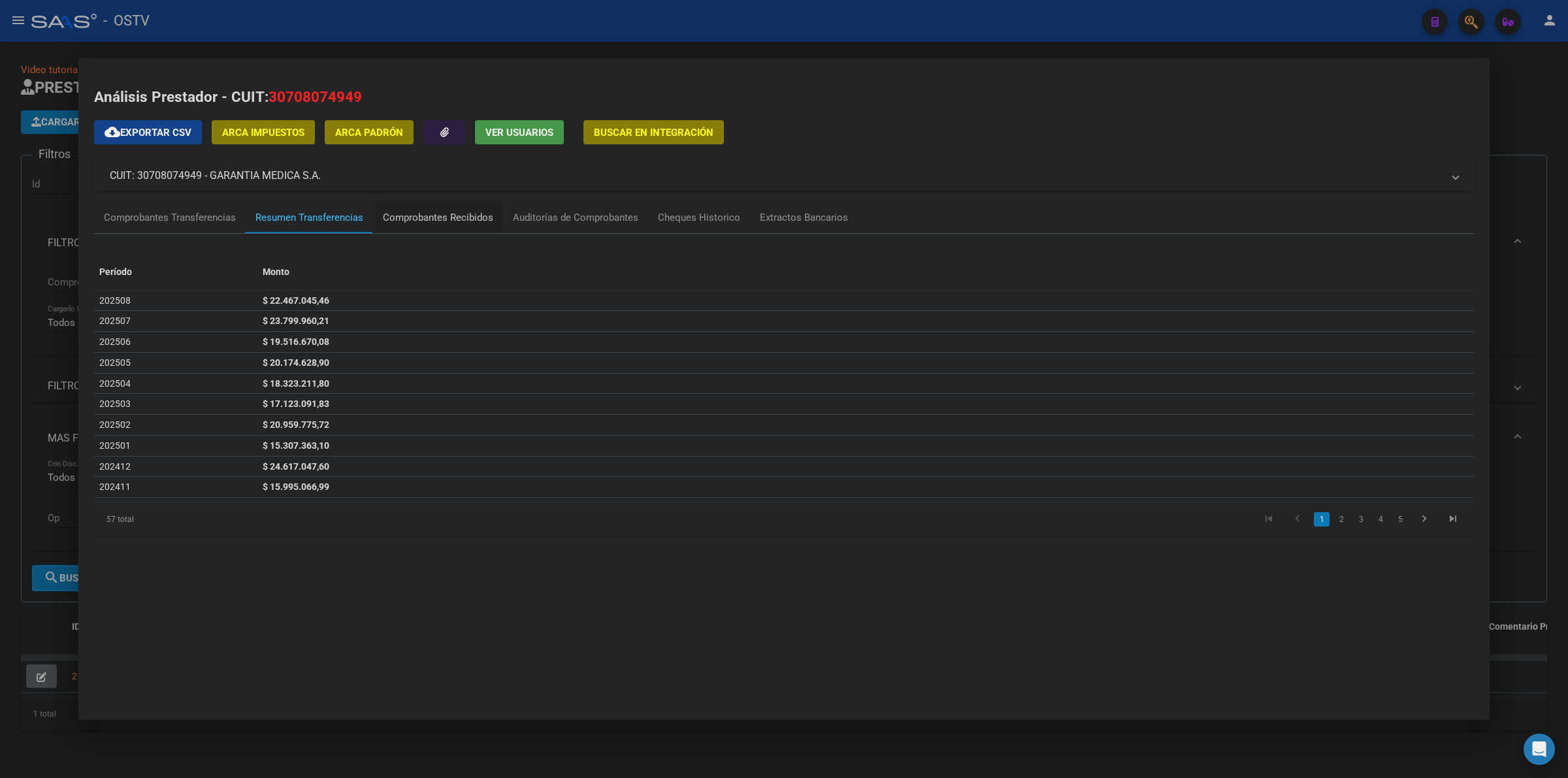
click at [438, 211] on div "Comprobantes Recibidos" at bounding box center [438, 218] width 110 height 15
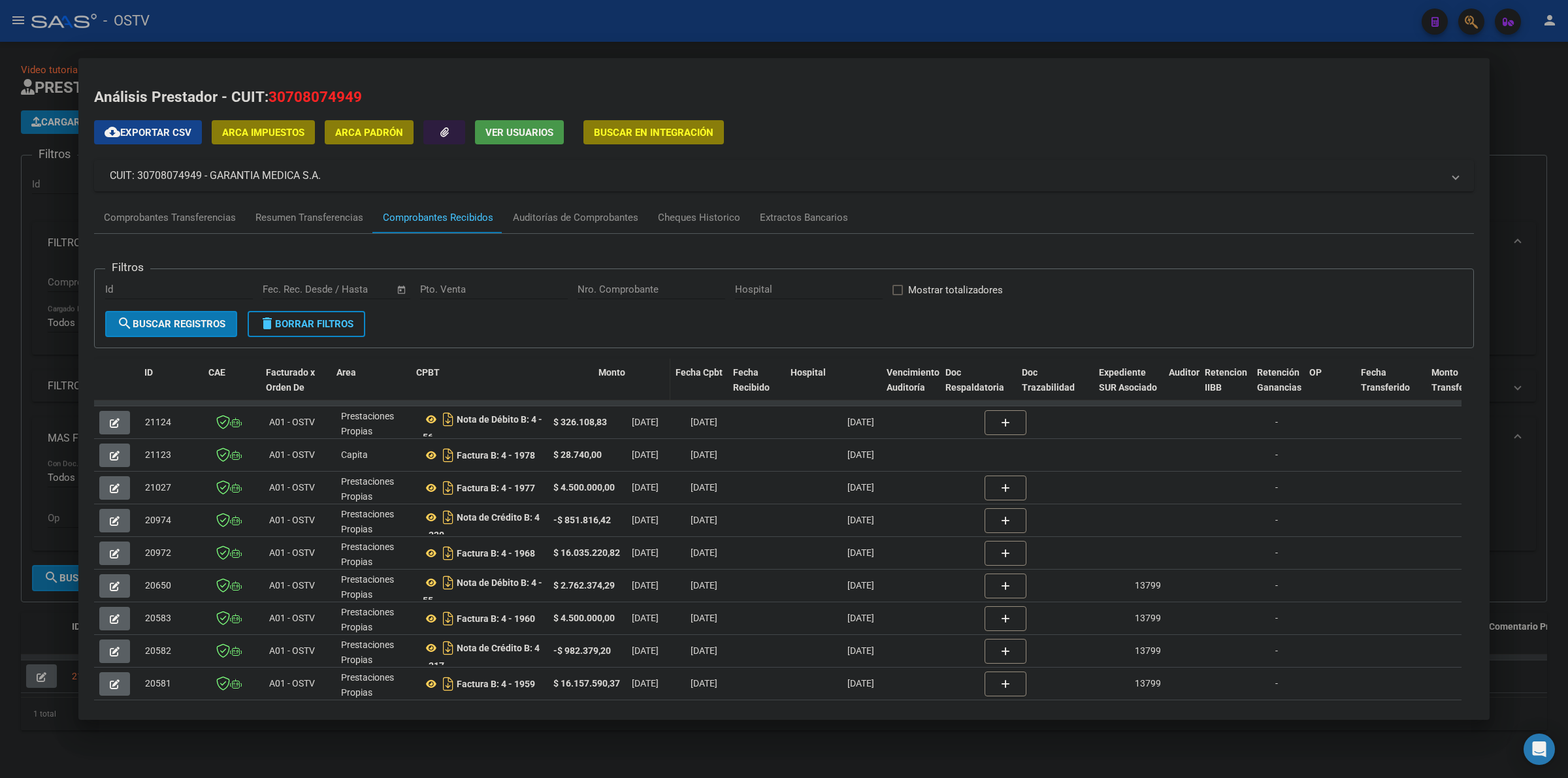
drag, startPoint x: 547, startPoint y: 379, endPoint x: 617, endPoint y: 386, distance: 70.3
click at [617, 386] on div "ID CAE Facturado x Orden De Area CPBT Monto Fecha Cpbt Fecha Recibido Hospital …" at bounding box center [1506, 387] width 2822 height 58
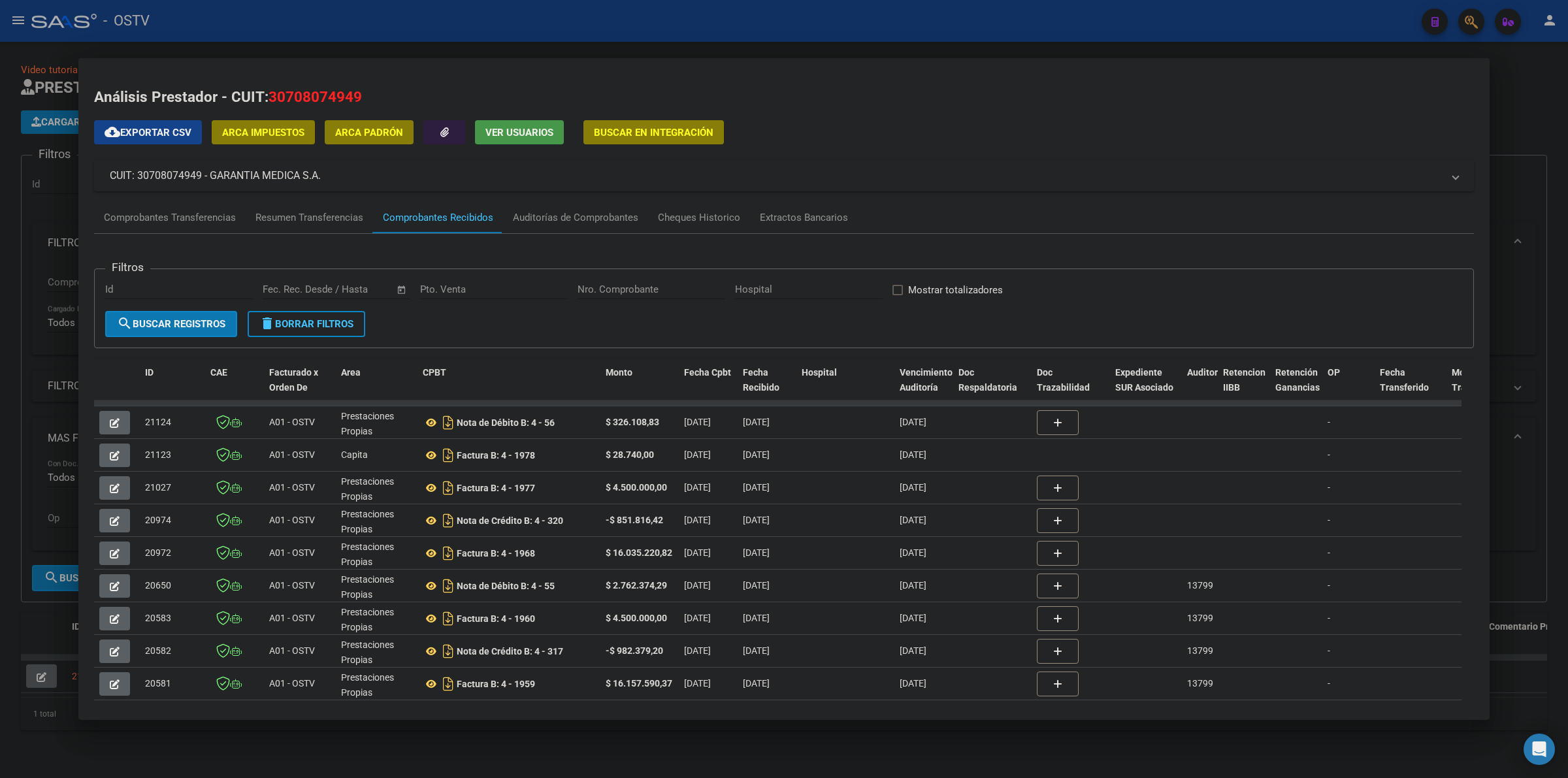
click at [1519, 116] on div at bounding box center [784, 389] width 1568 height 778
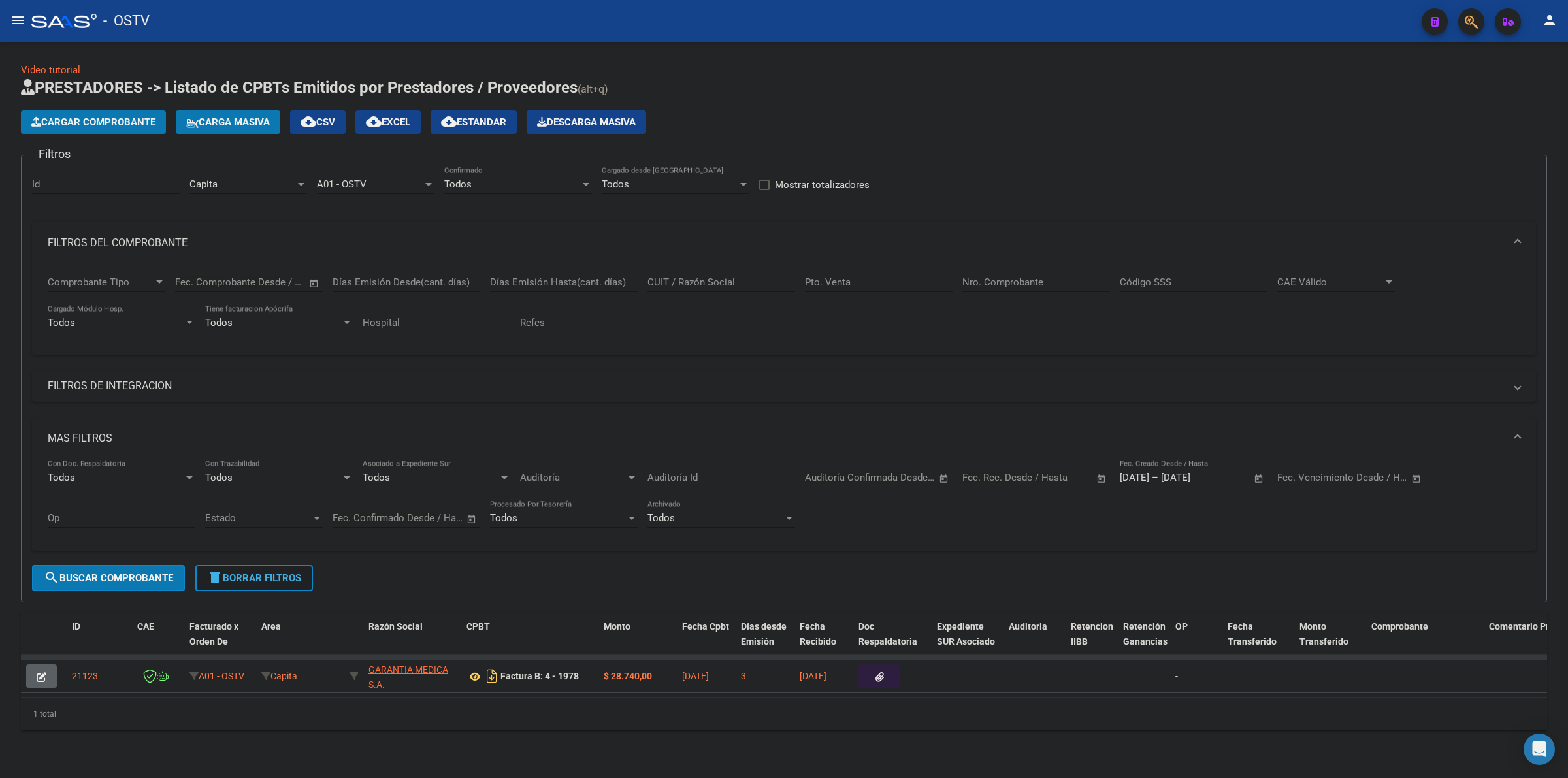
click at [275, 572] on span "delete Borrar Filtros" at bounding box center [254, 578] width 94 height 12
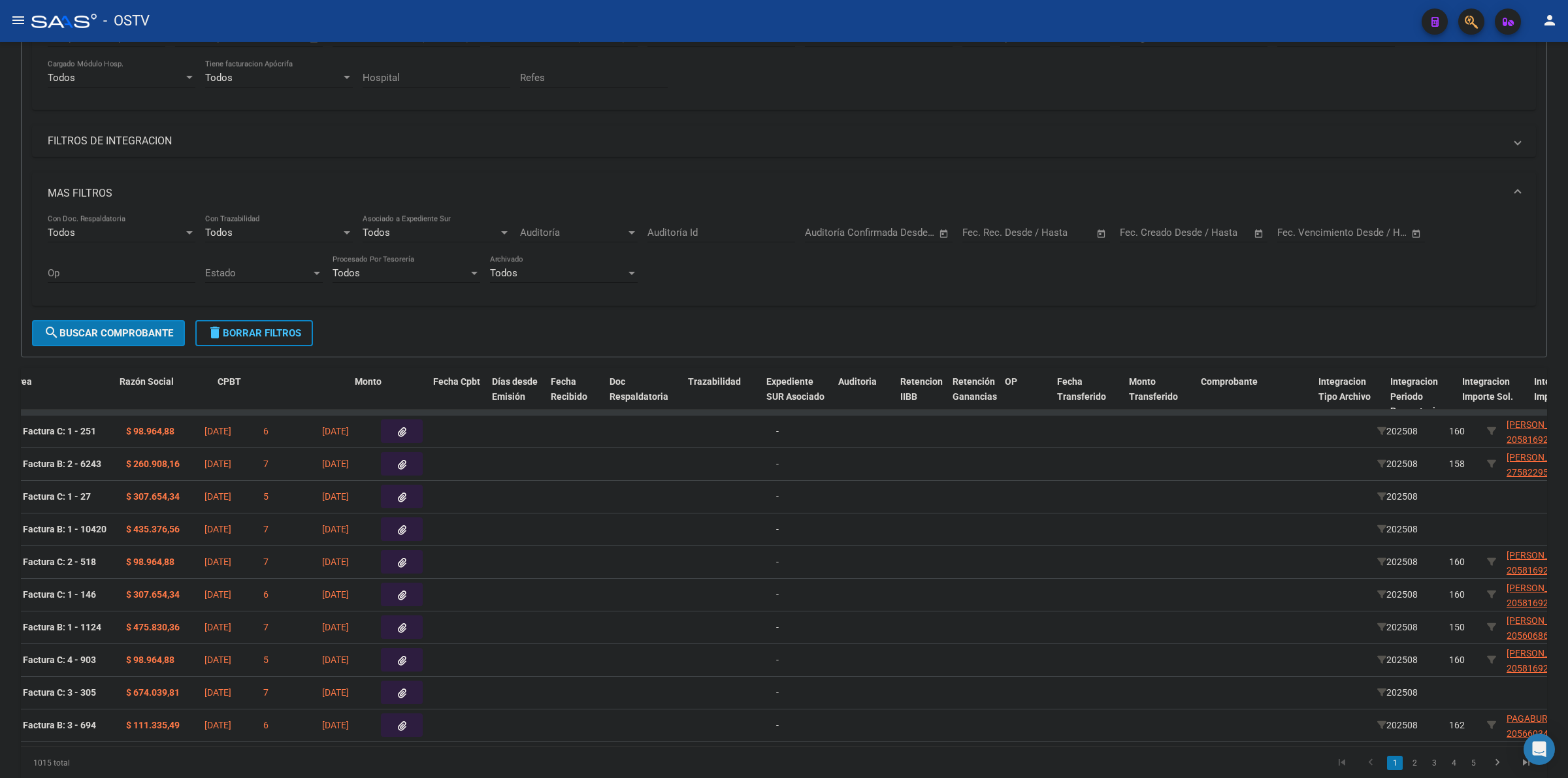
scroll to position [0, 0]
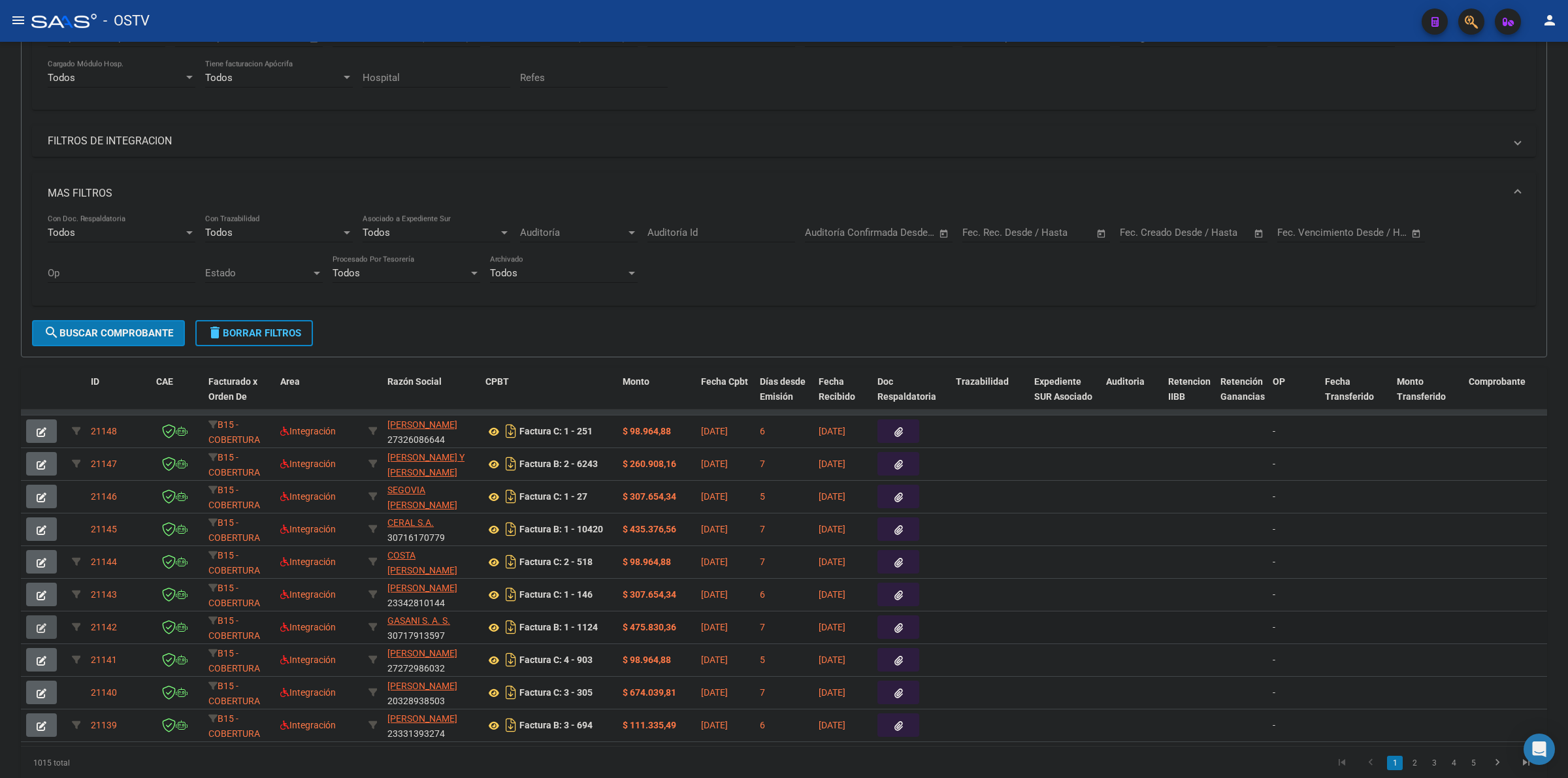
click at [31, 629] on button "button" at bounding box center [41, 627] width 31 height 23
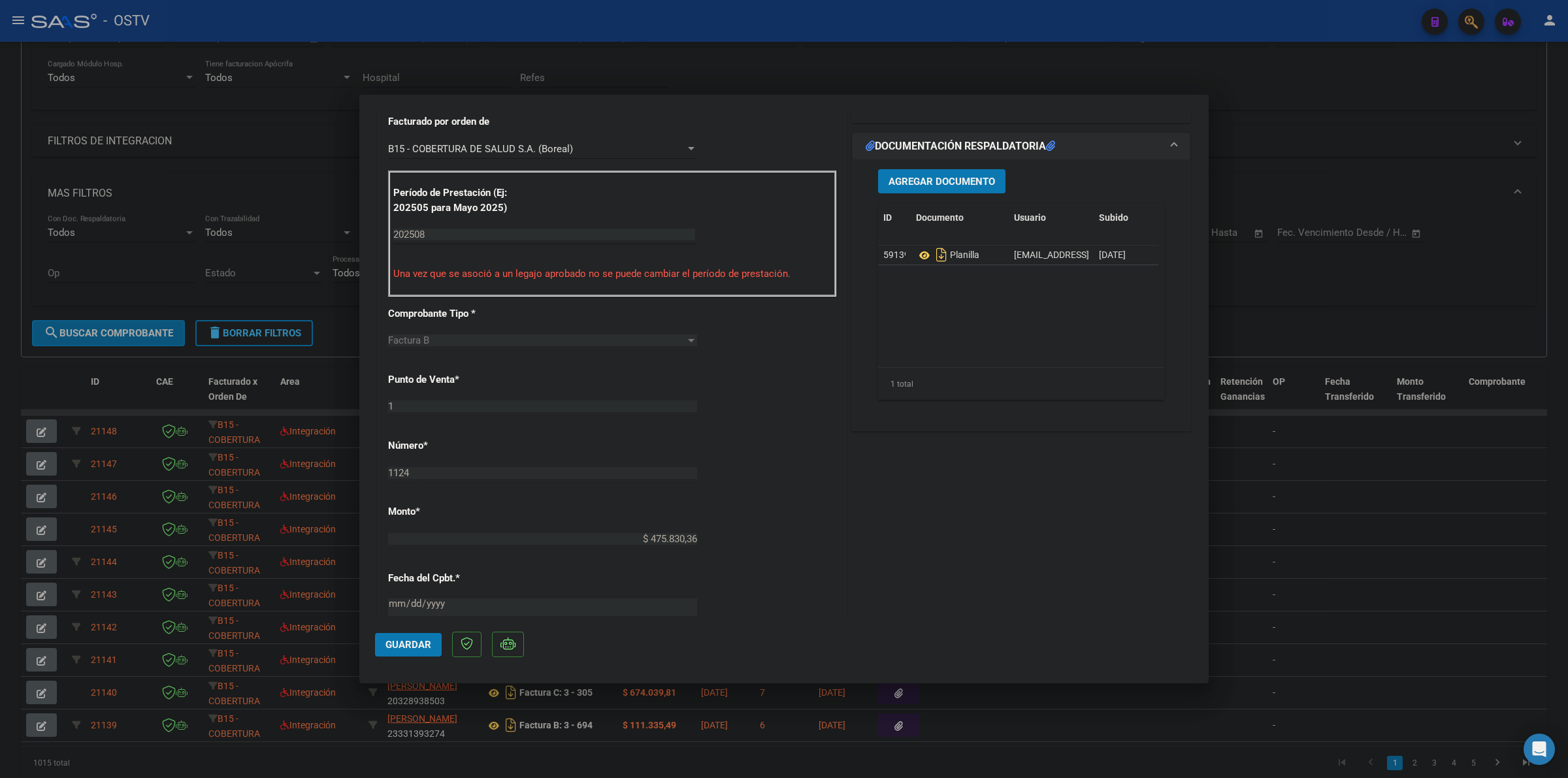
scroll to position [131, 0]
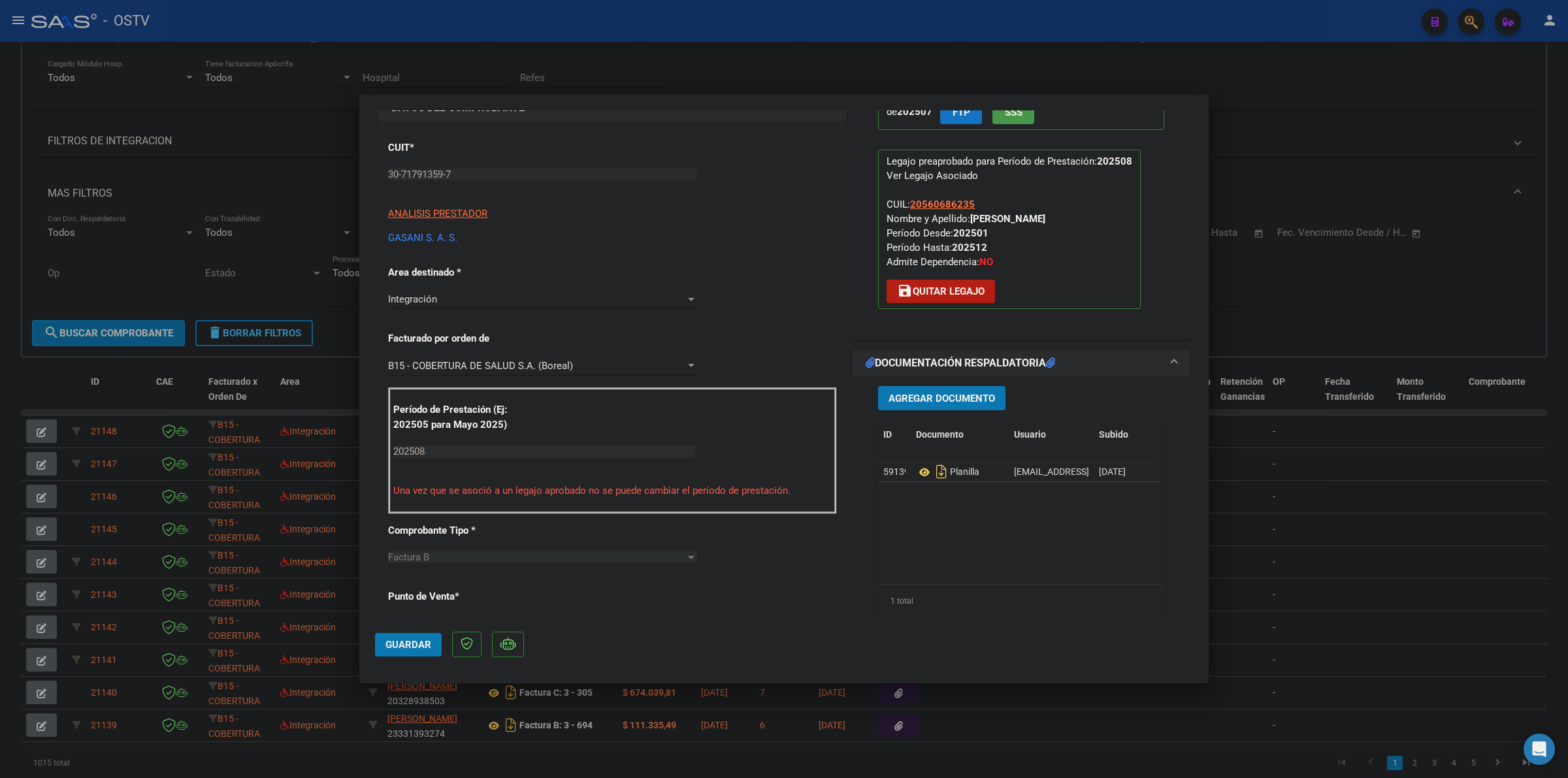
click at [1298, 157] on div at bounding box center [784, 389] width 1568 height 778
type input "$ 0,00"
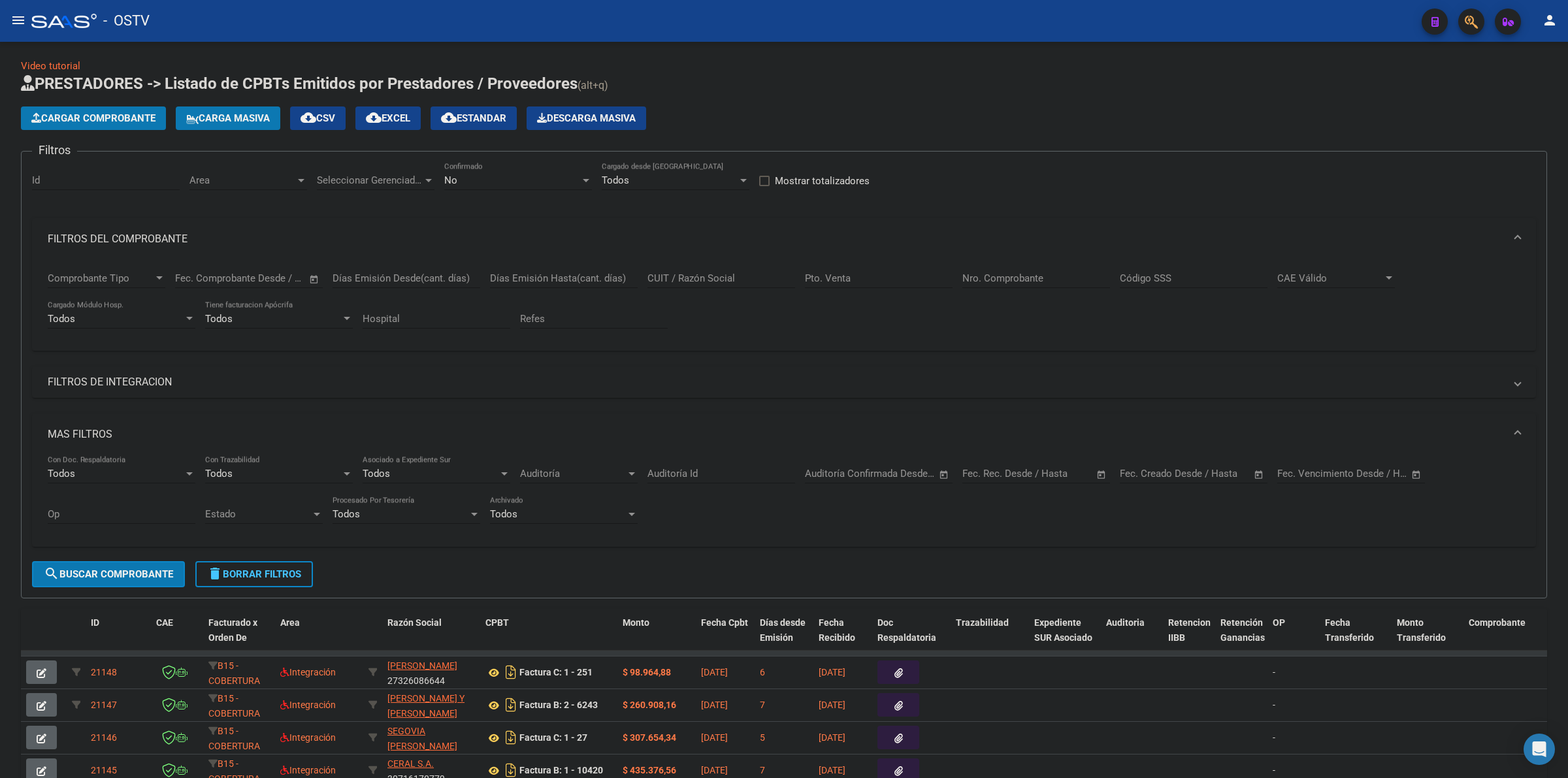
scroll to position [0, 0]
